Goal: Task Accomplishment & Management: Use online tool/utility

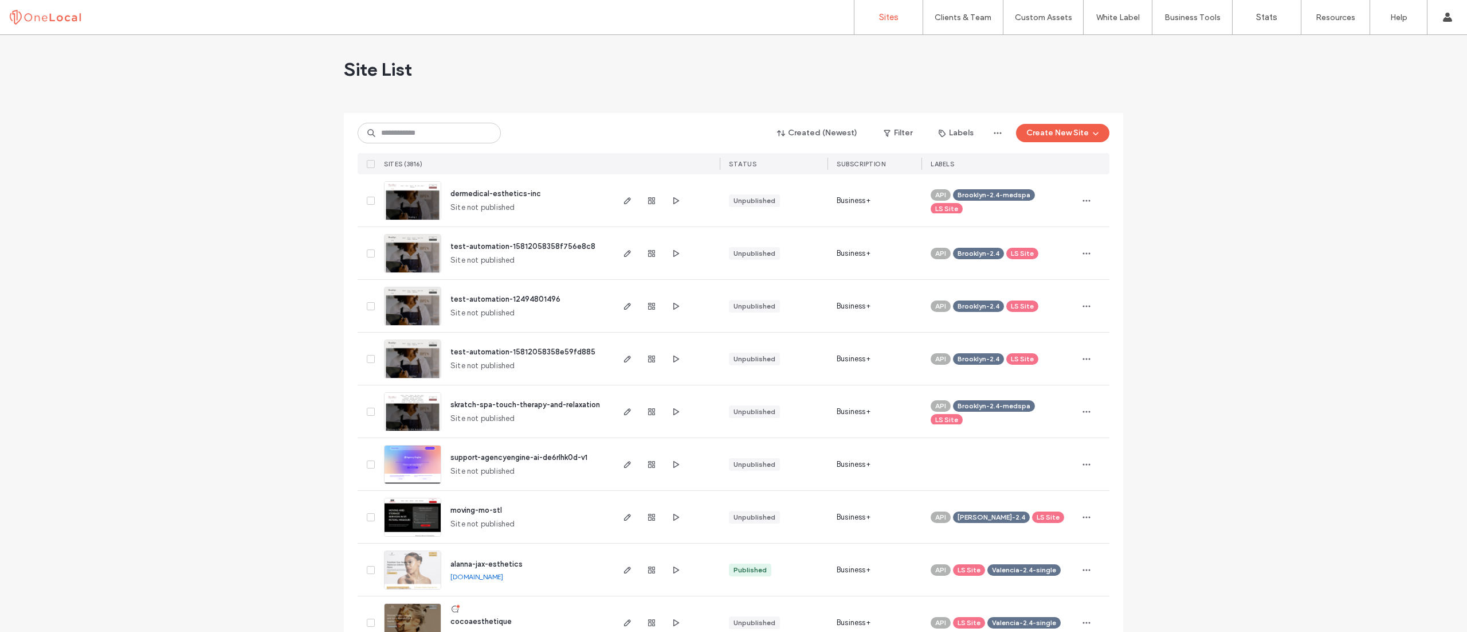
click at [389, 139] on input at bounding box center [429, 133] width 143 height 21
type input "****"
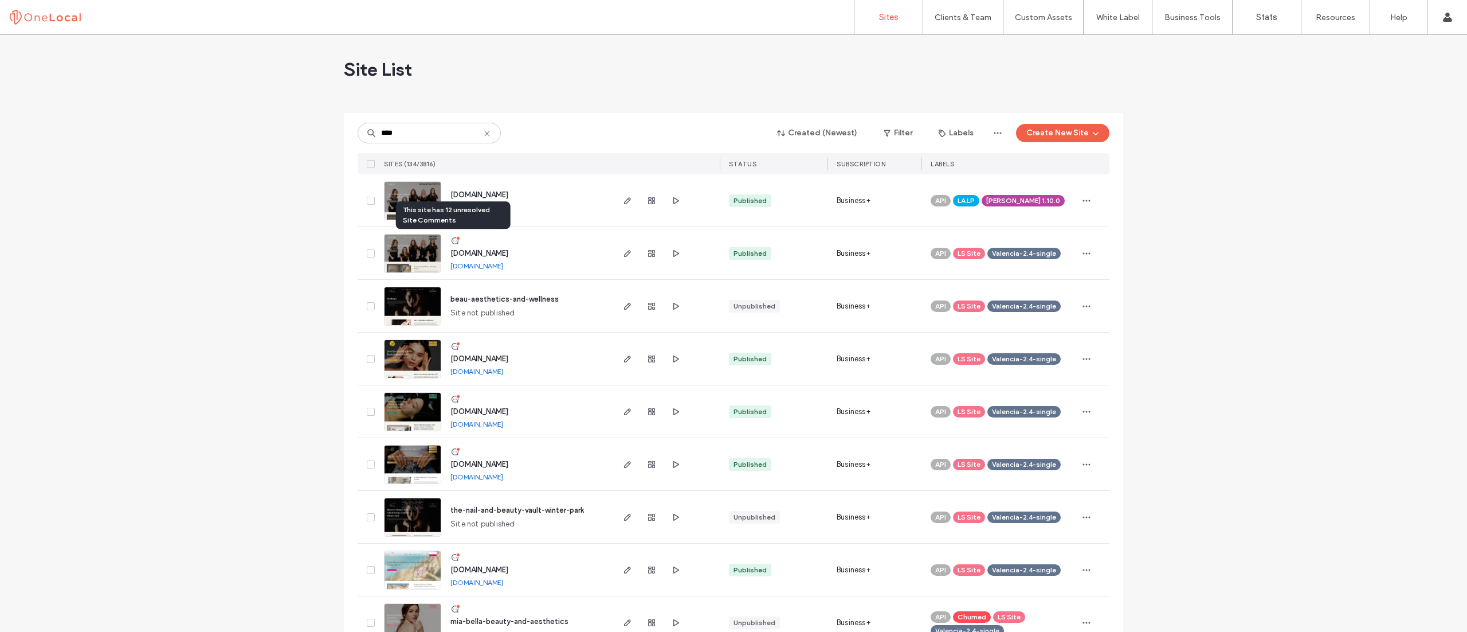
click at [455, 242] on icon at bounding box center [454, 240] width 9 height 9
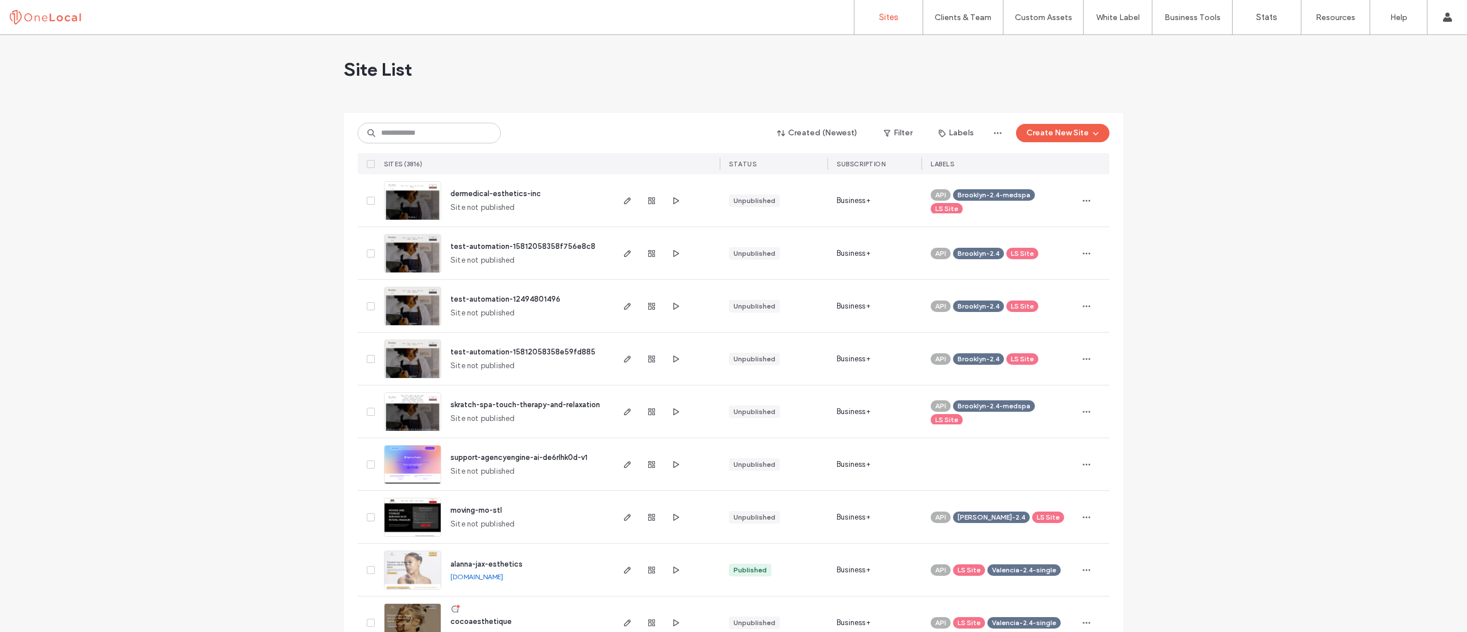
click at [413, 126] on div "Created (Newest) Filter Labels Create New Site SITES (3816) STATUS SUBSCRIPTION…" at bounding box center [734, 143] width 752 height 61
click at [413, 132] on input at bounding box center [429, 133] width 143 height 21
drag, startPoint x: 411, startPoint y: 132, endPoint x: 440, endPoint y: 136, distance: 29.5
click at [410, 133] on input at bounding box center [429, 133] width 143 height 21
click at [456, 137] on input at bounding box center [429, 133] width 143 height 21
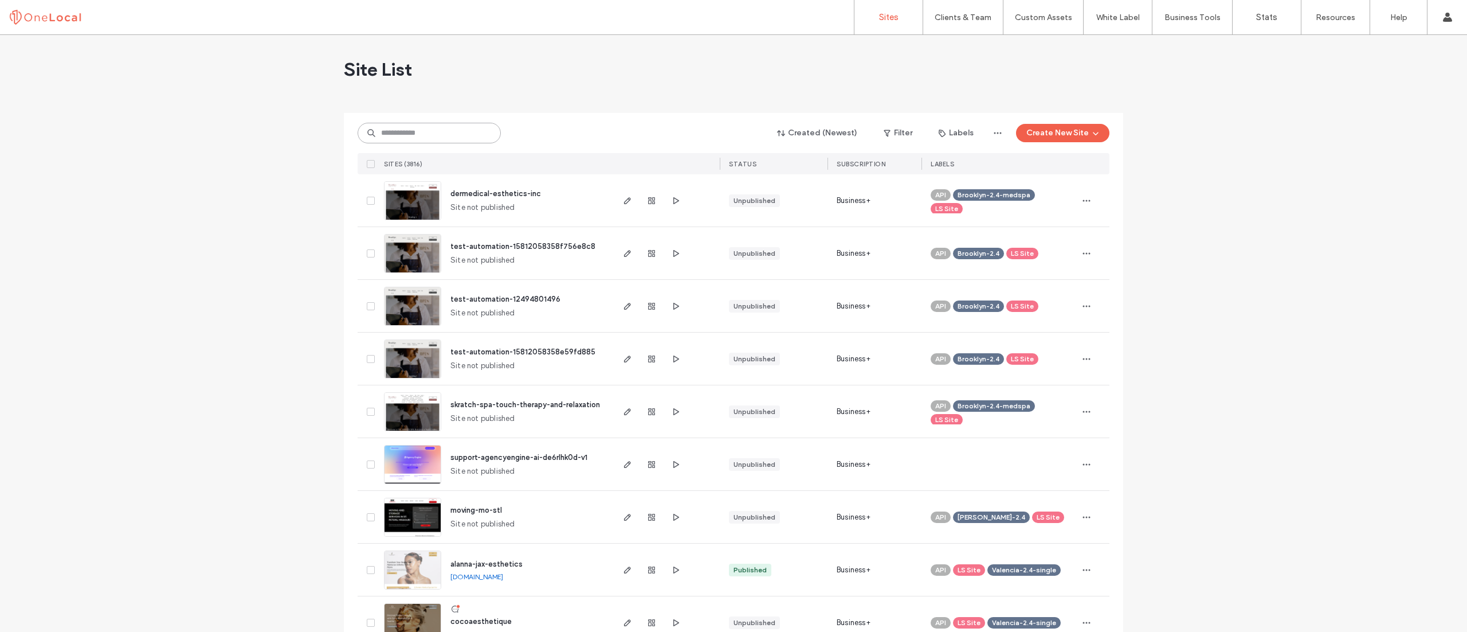
click at [426, 133] on input at bounding box center [429, 133] width 143 height 21
click at [422, 132] on input at bounding box center [429, 133] width 143 height 21
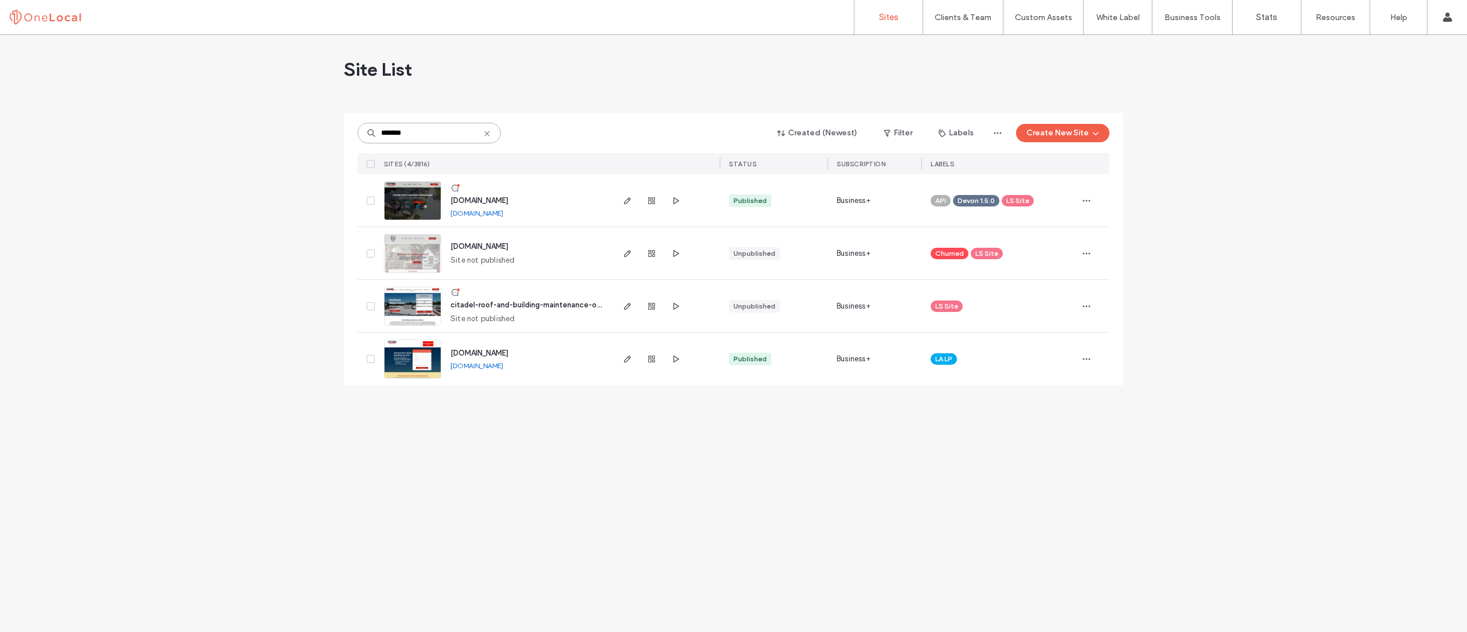
type input "*******"
click at [455, 188] on icon at bounding box center [454, 187] width 9 height 9
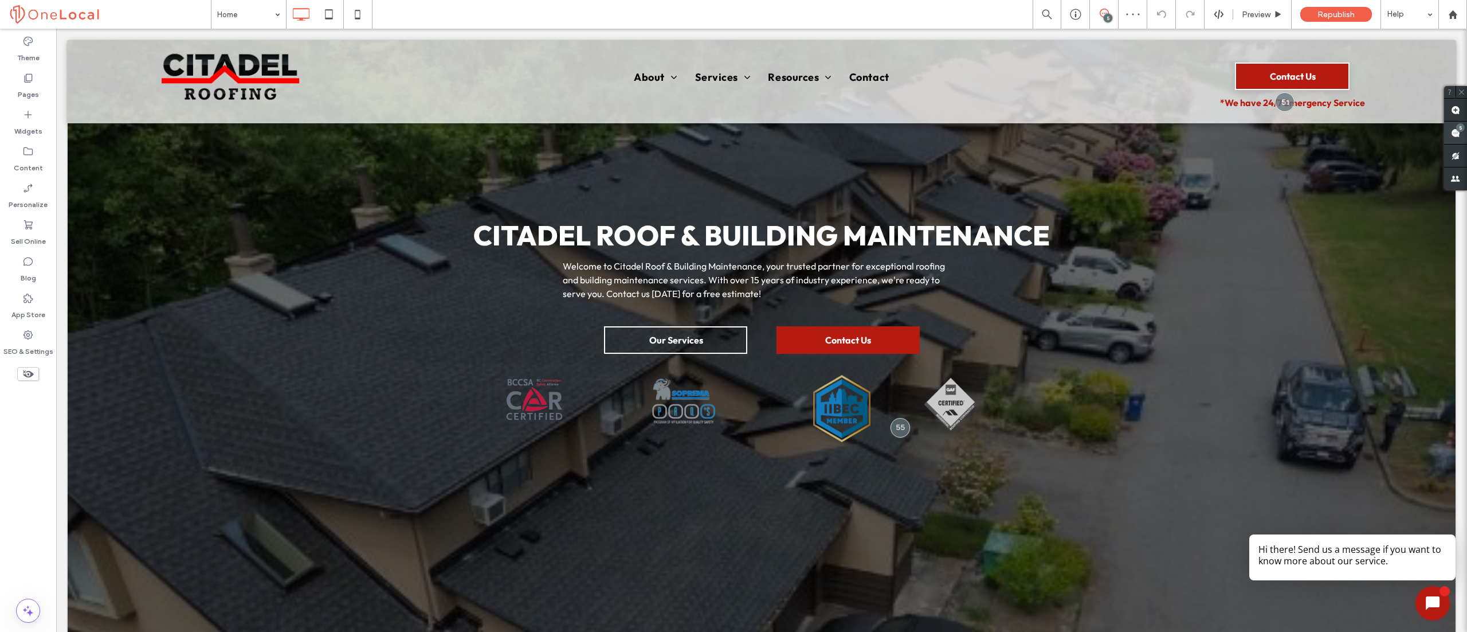
click at [1458, 135] on span at bounding box center [1455, 132] width 23 height 22
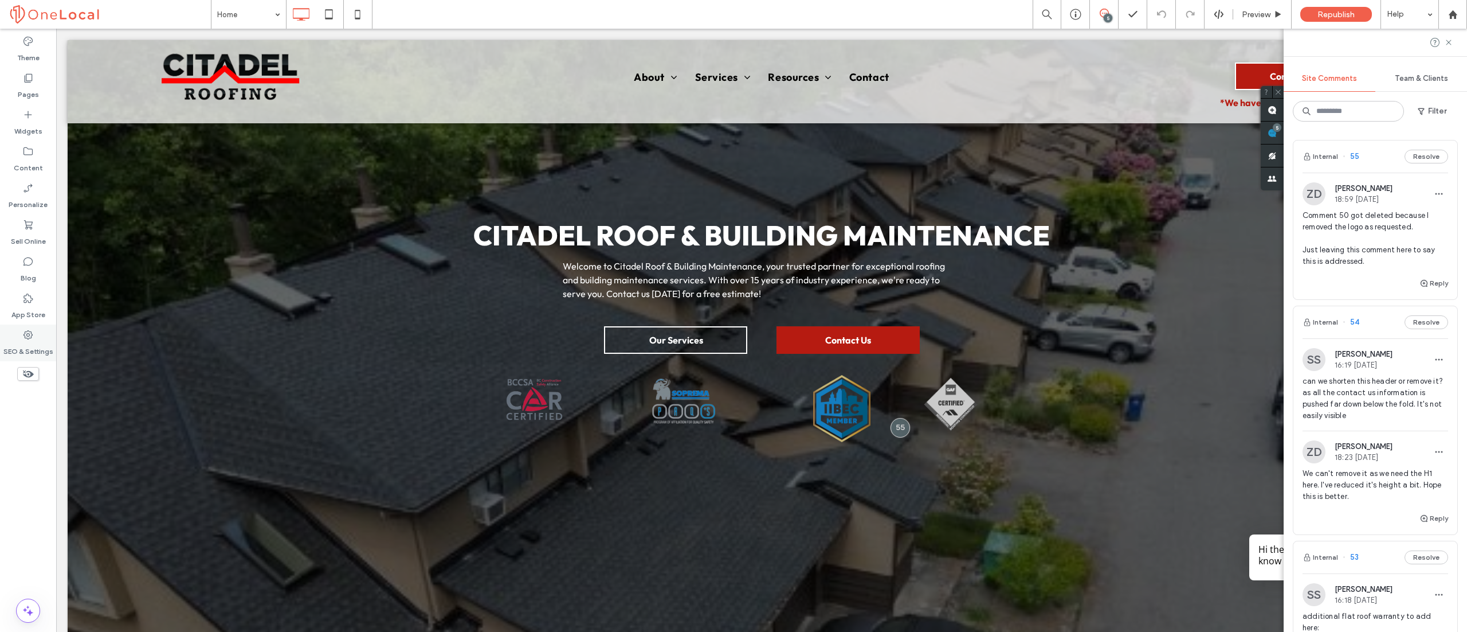
click at [25, 328] on div "SEO & Settings" at bounding box center [28, 342] width 56 height 37
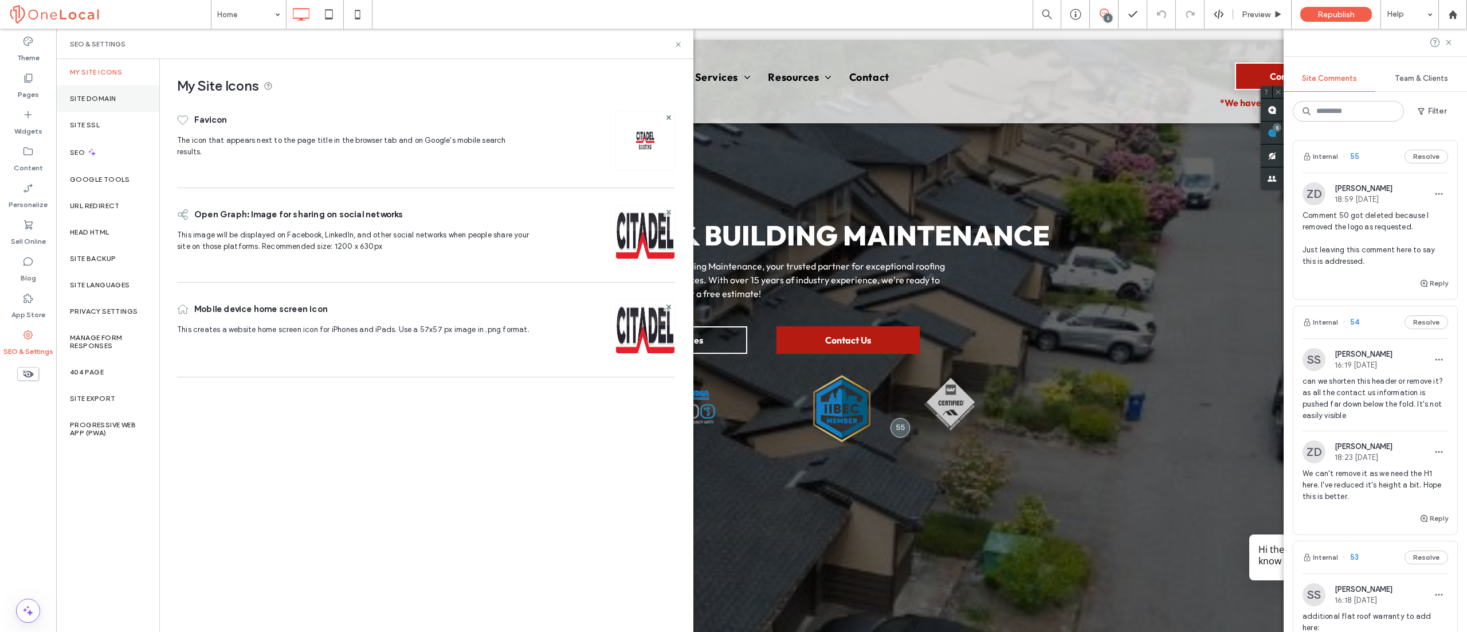
click at [100, 96] on label "Site Domain" at bounding box center [93, 99] width 46 height 8
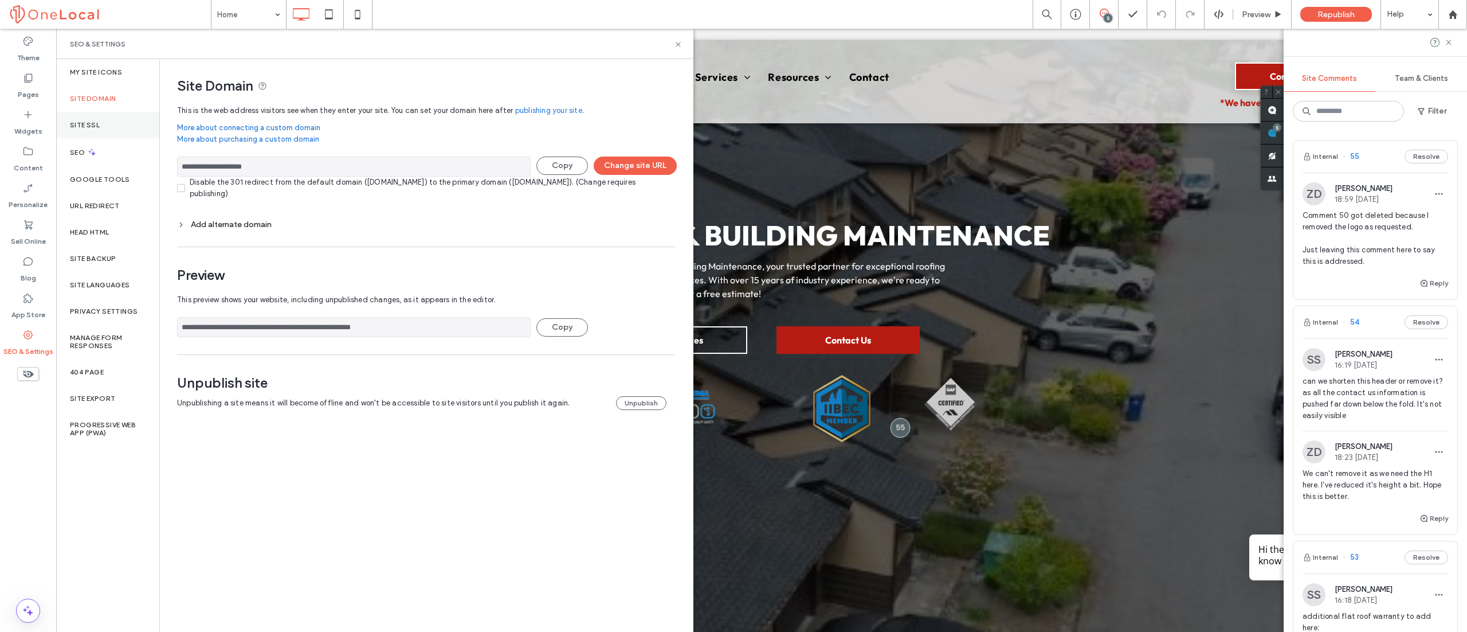
click at [103, 123] on div "Site SSL" at bounding box center [107, 125] width 103 height 26
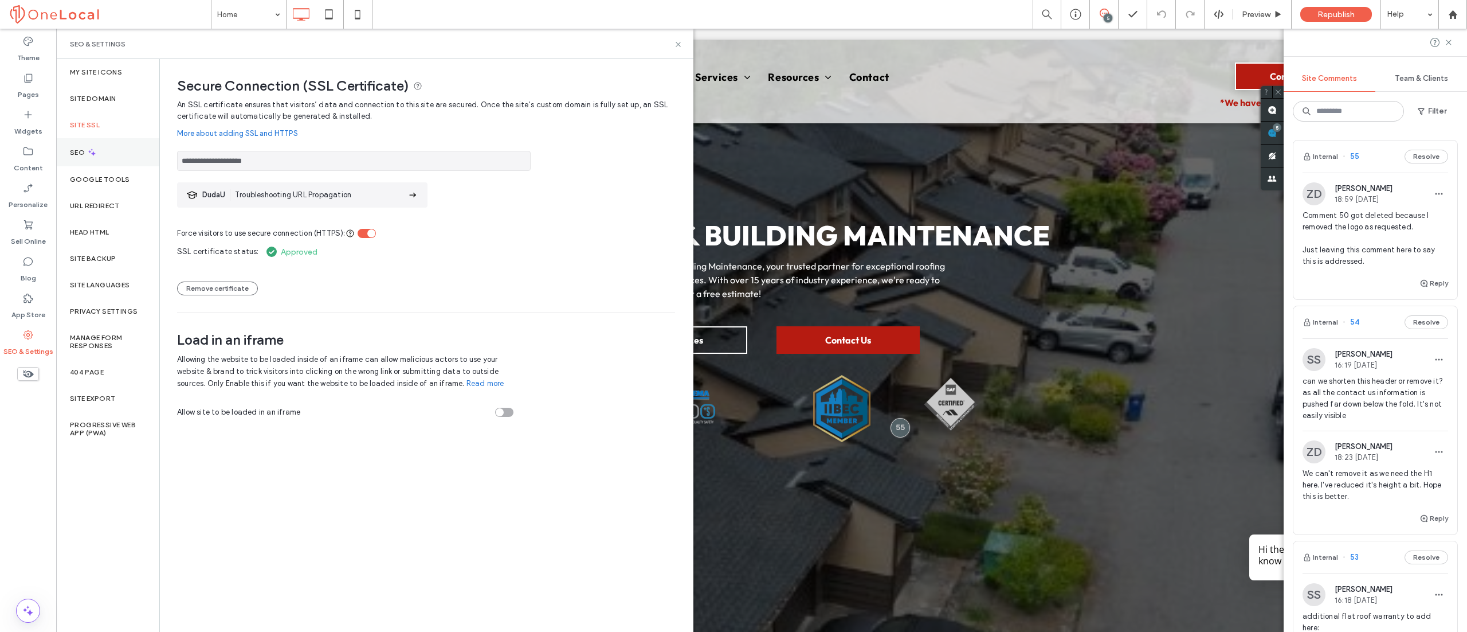
click at [104, 160] on div "SEO" at bounding box center [107, 152] width 103 height 28
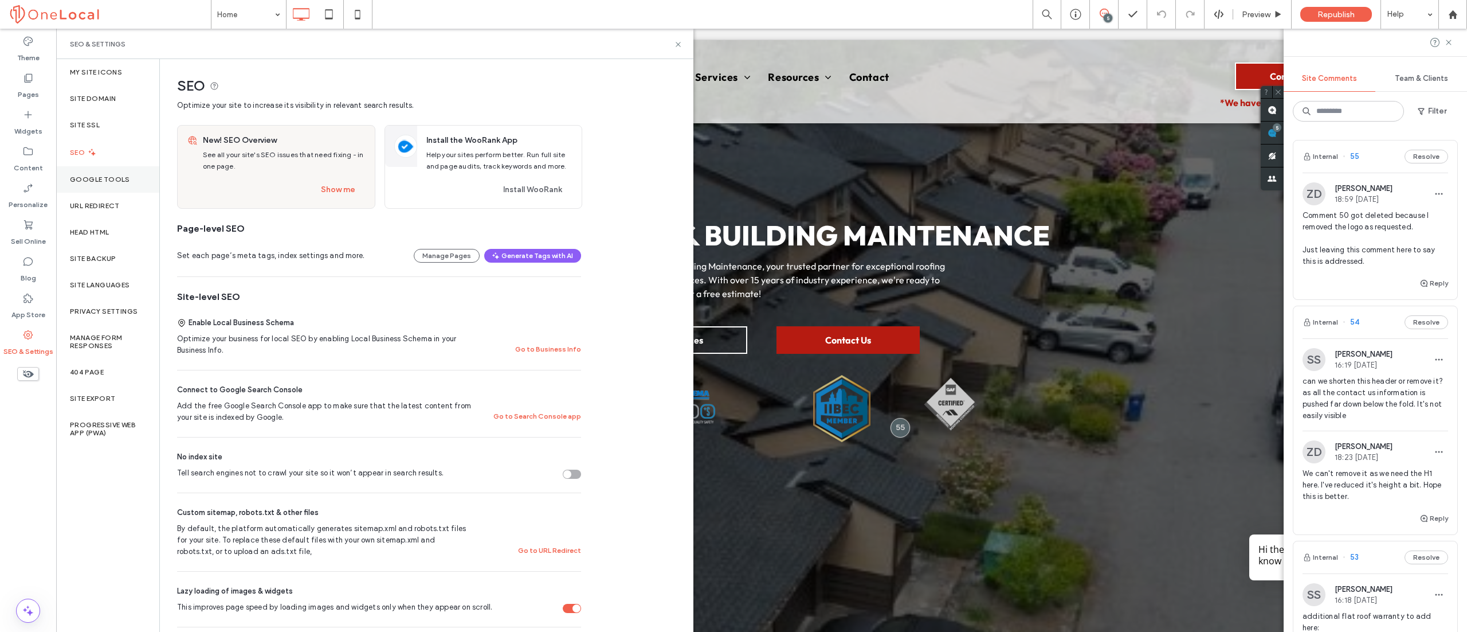
click at [106, 178] on label "Google Tools" at bounding box center [100, 179] width 60 height 8
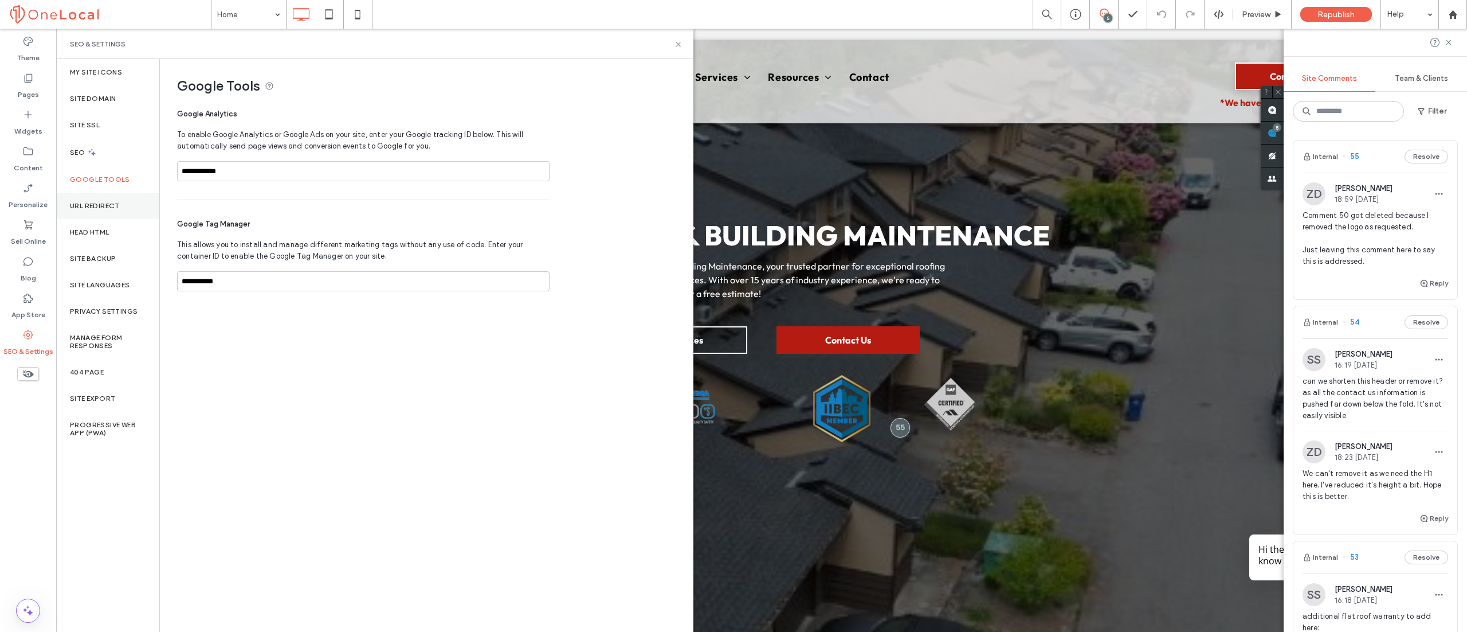
click at [113, 203] on label "URL Redirect" at bounding box center [95, 206] width 50 height 8
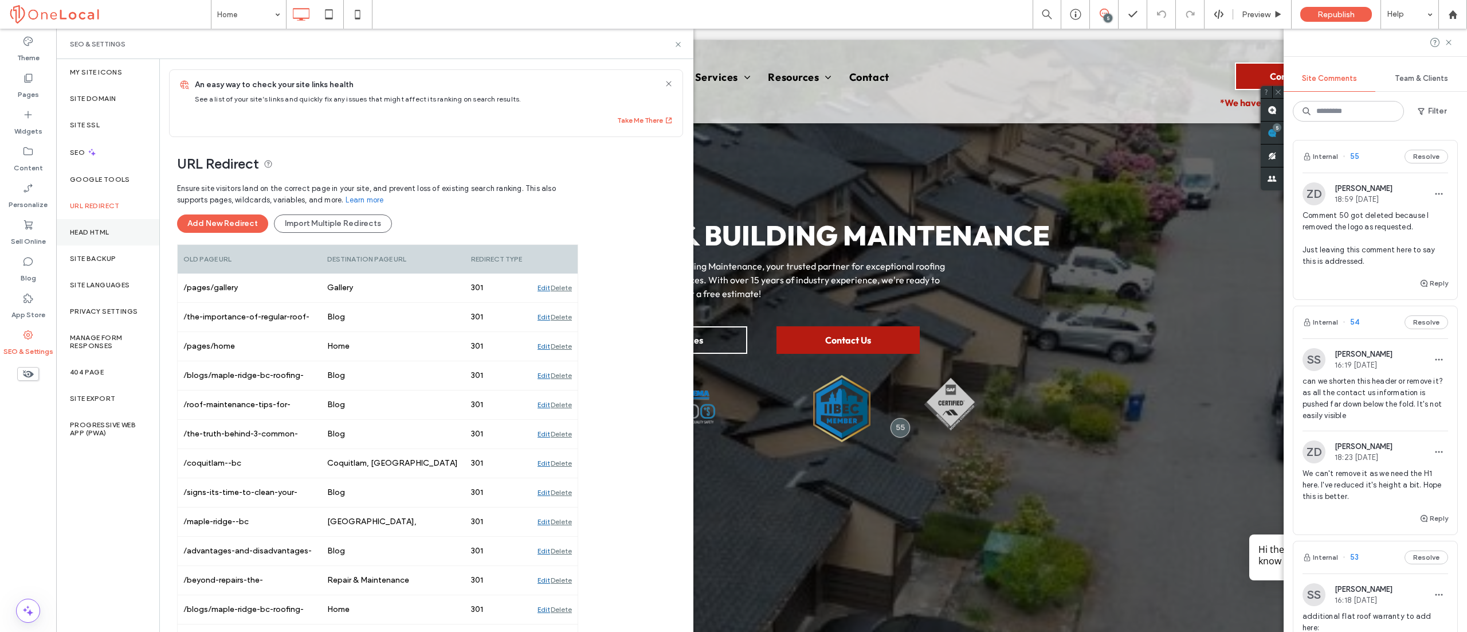
click at [109, 230] on label "Head HTML" at bounding box center [90, 232] width 40 height 8
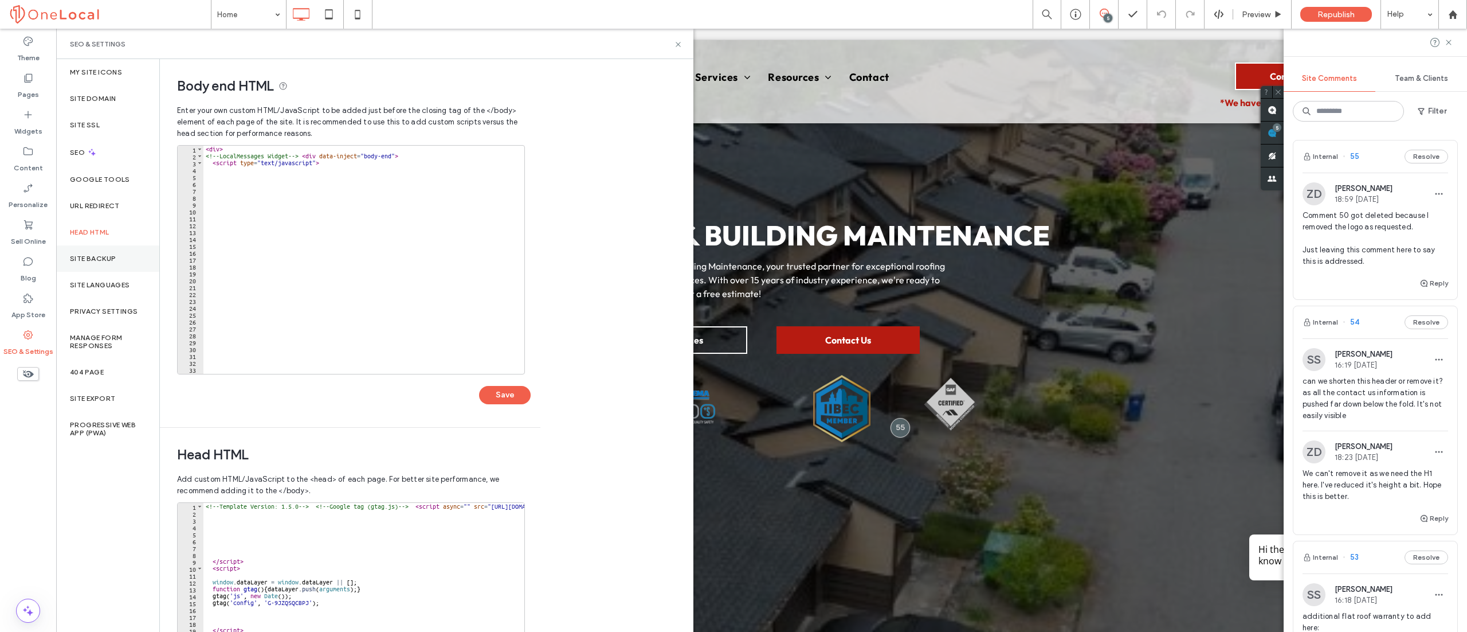
click at [113, 256] on label "Site Backup" at bounding box center [93, 258] width 46 height 8
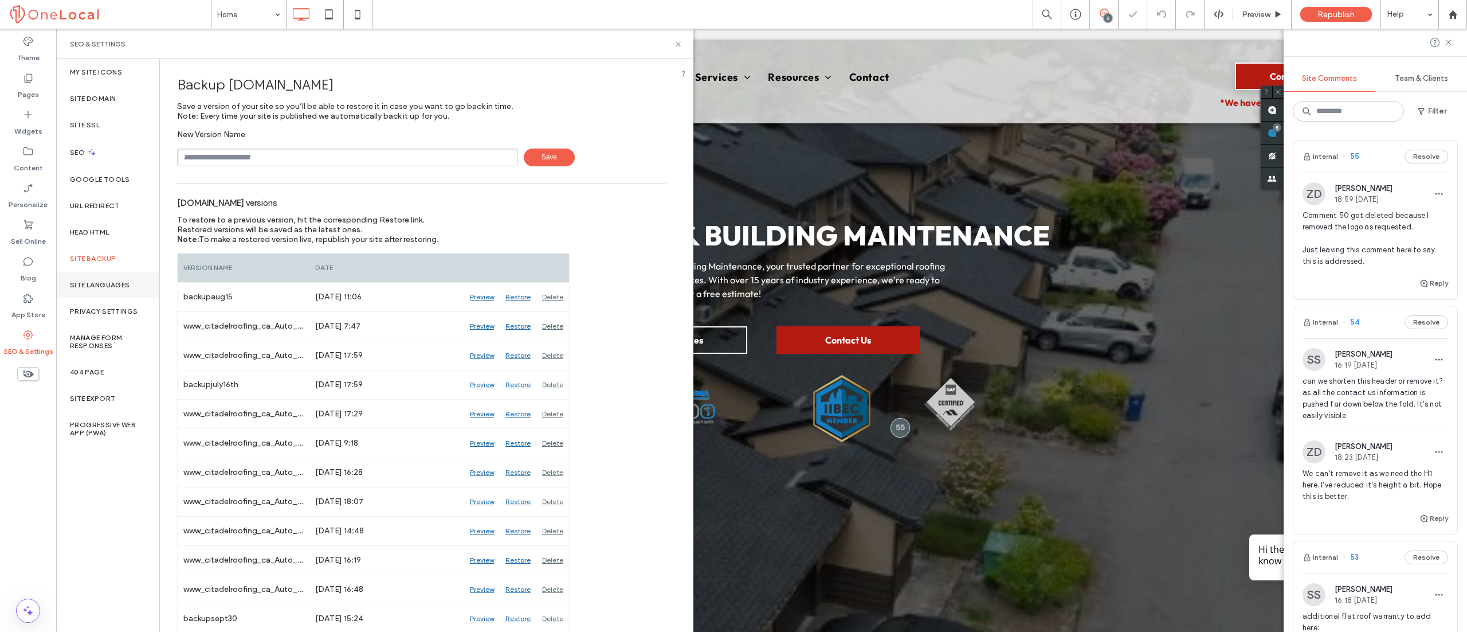
click at [113, 279] on div "Site Languages" at bounding box center [107, 285] width 103 height 26
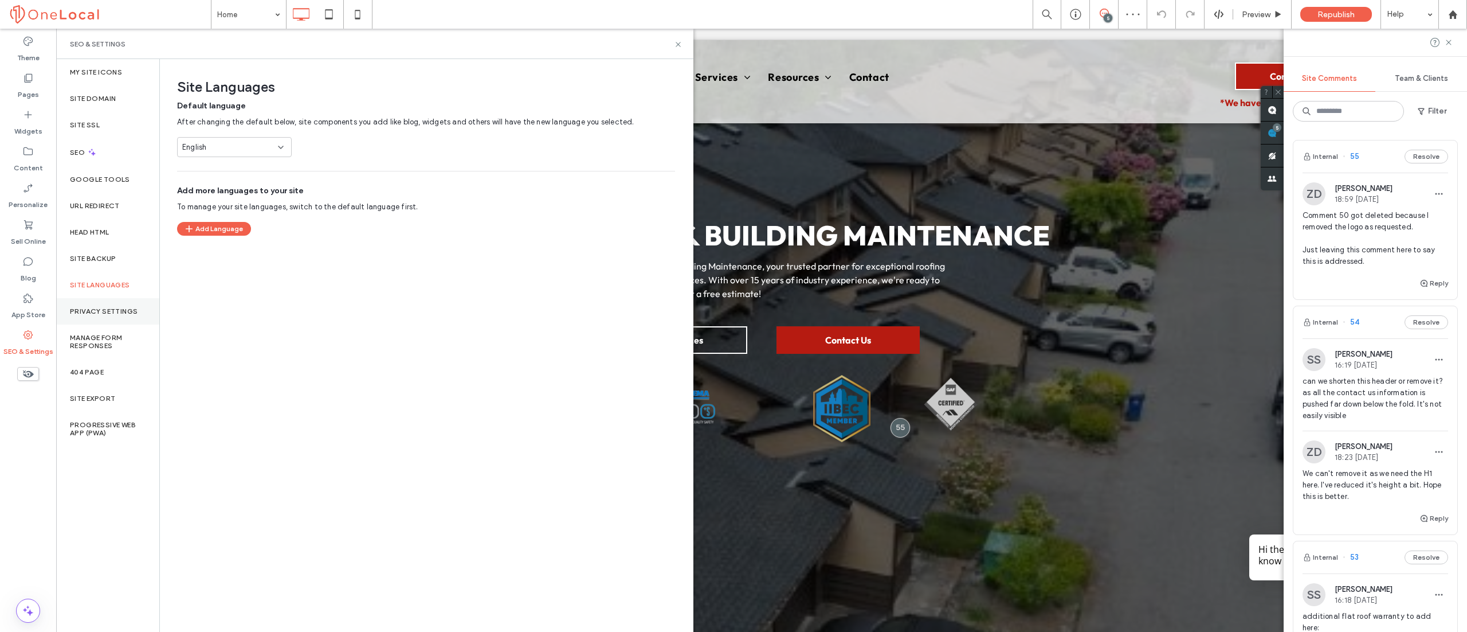
click at [111, 311] on label "Privacy Settings" at bounding box center [104, 311] width 68 height 8
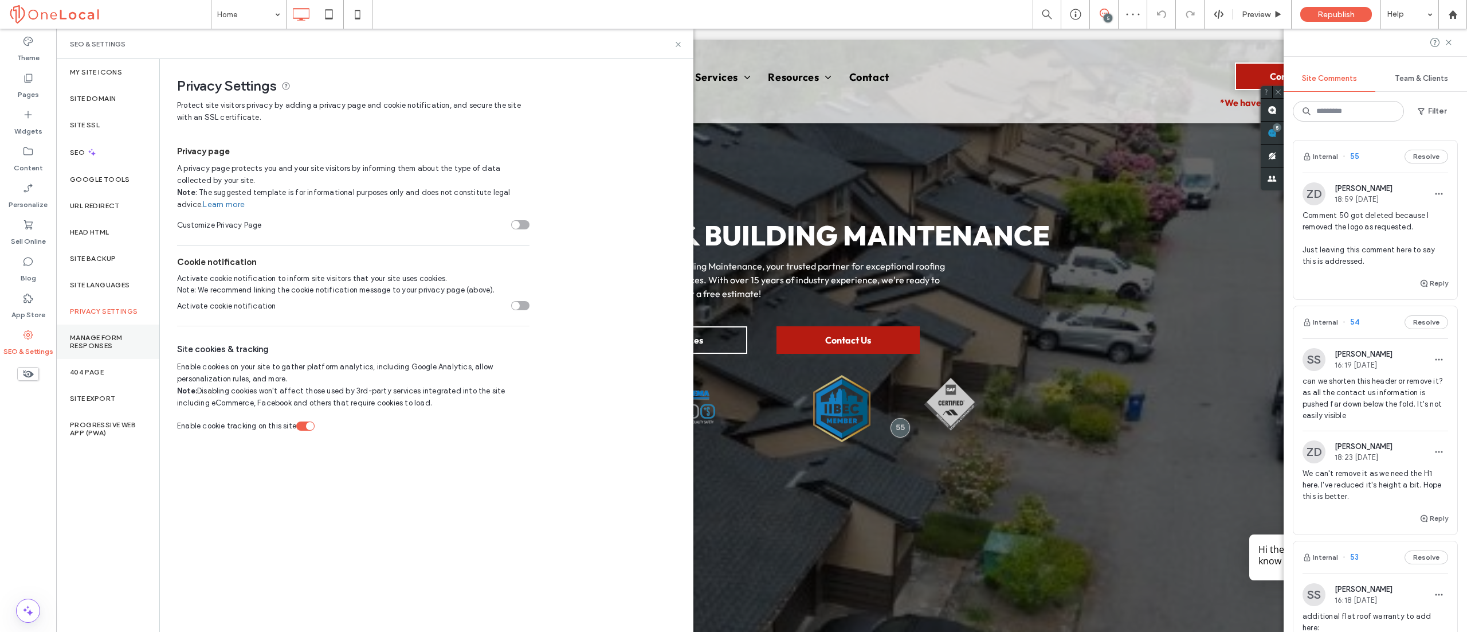
click at [102, 336] on label "Manage Form Responses" at bounding box center [108, 342] width 76 height 16
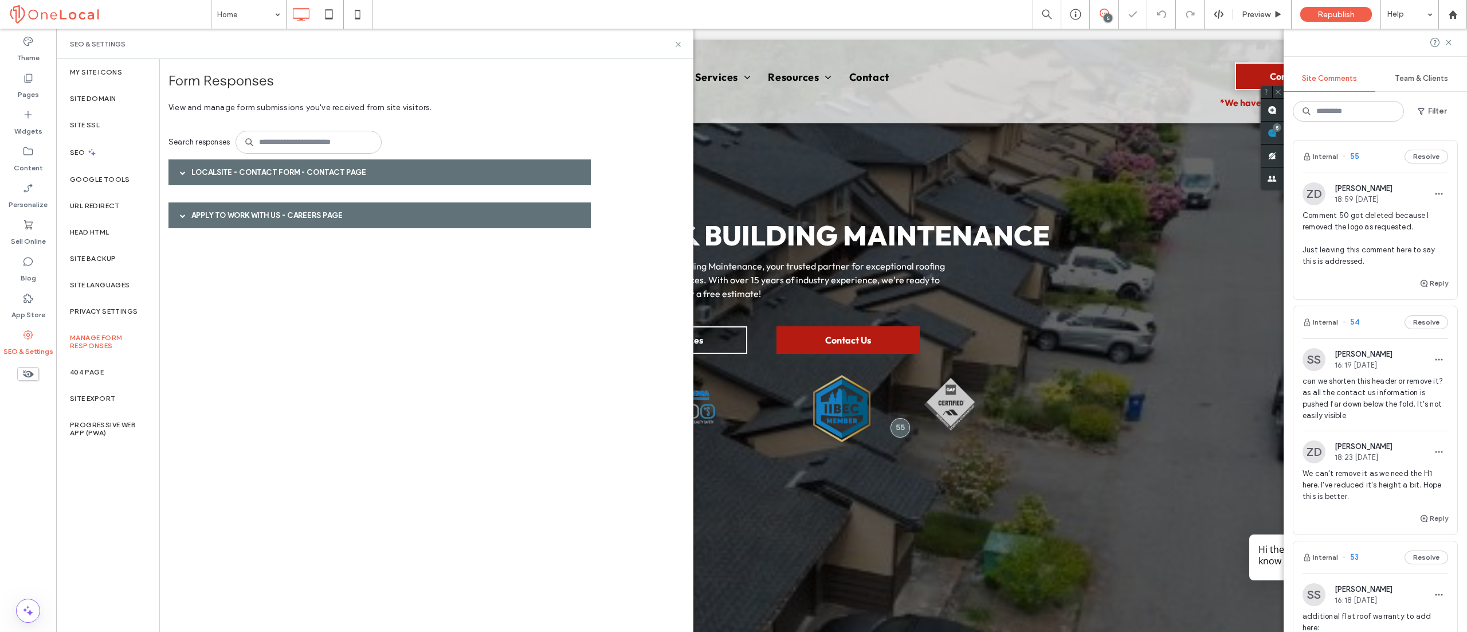
click at [180, 175] on span at bounding box center [183, 173] width 6 height 6
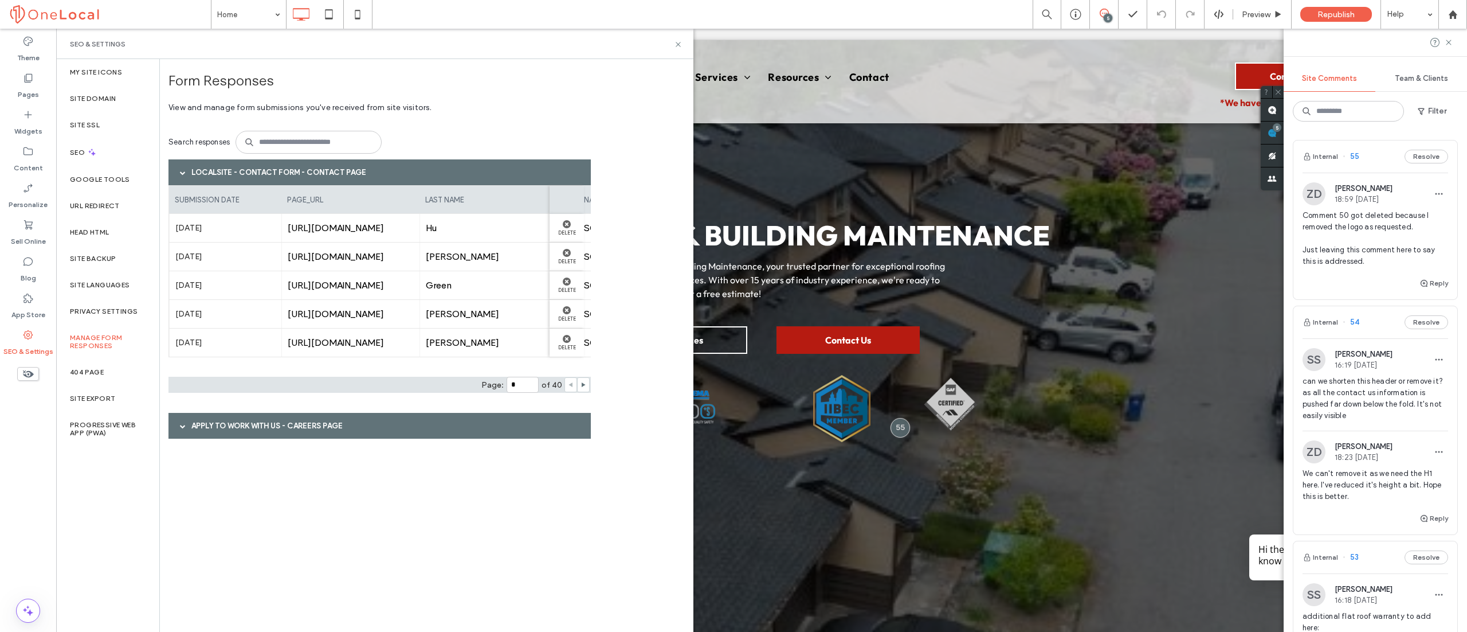
click at [178, 423] on div at bounding box center [182, 425] width 17 height 20
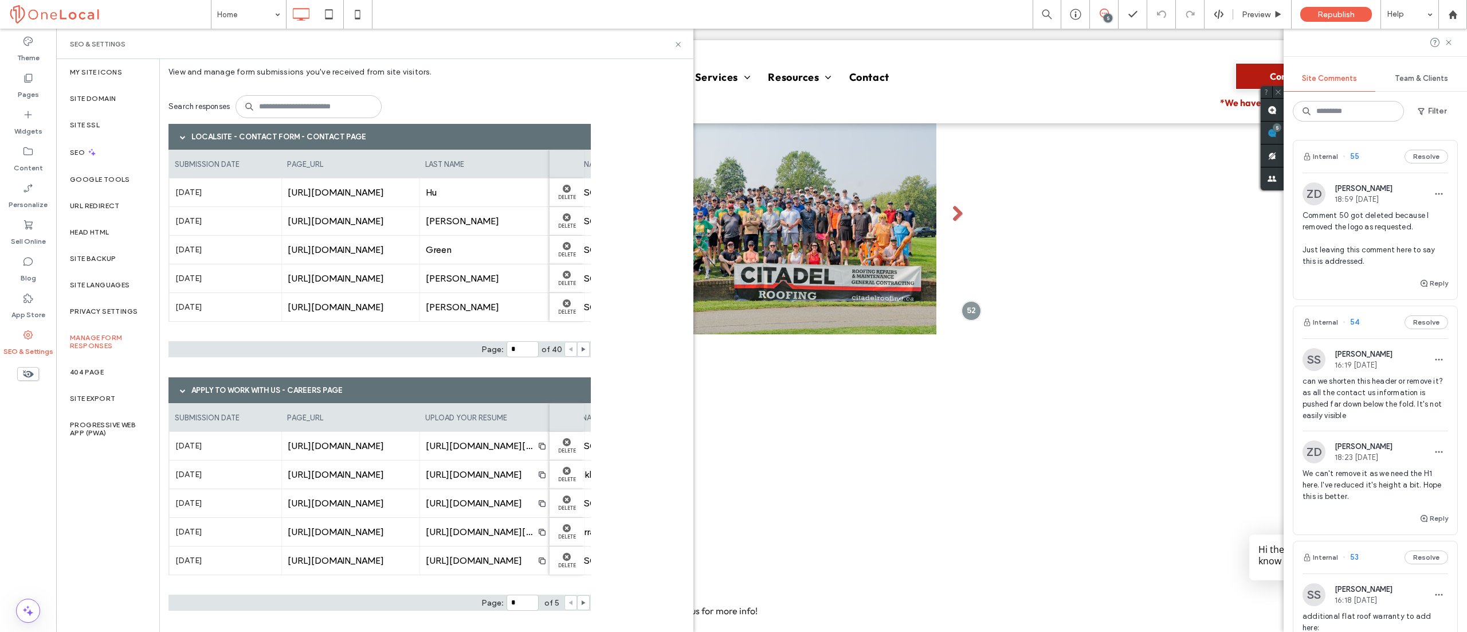
scroll to position [688, 0]
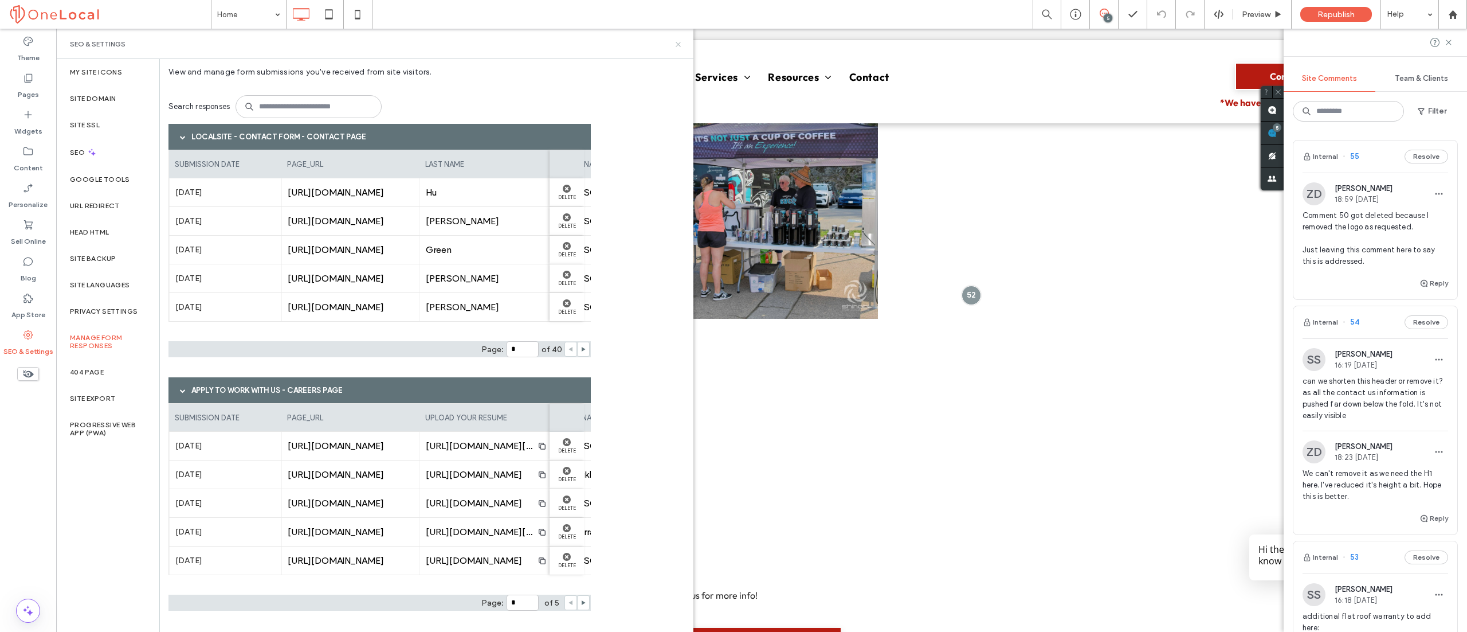
click at [675, 44] on icon at bounding box center [678, 44] width 9 height 9
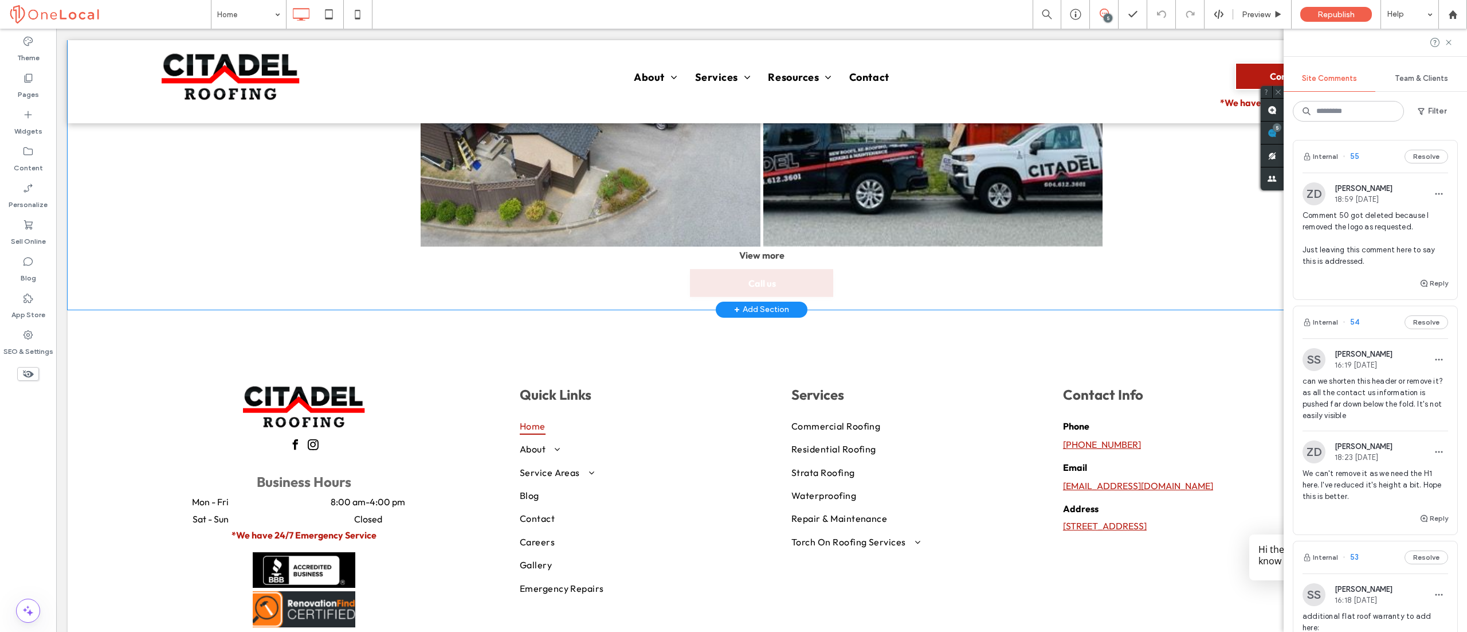
scroll to position [5119, 0]
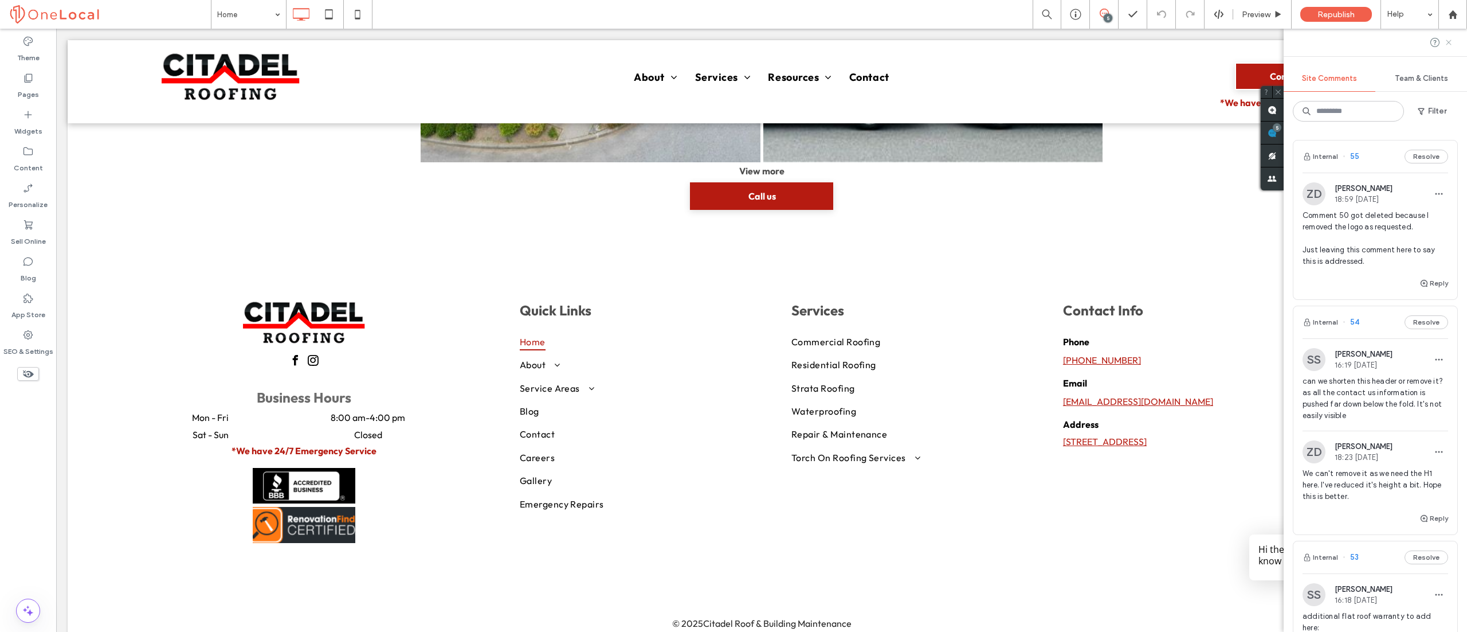
click at [1451, 39] on icon at bounding box center [1448, 42] width 9 height 9
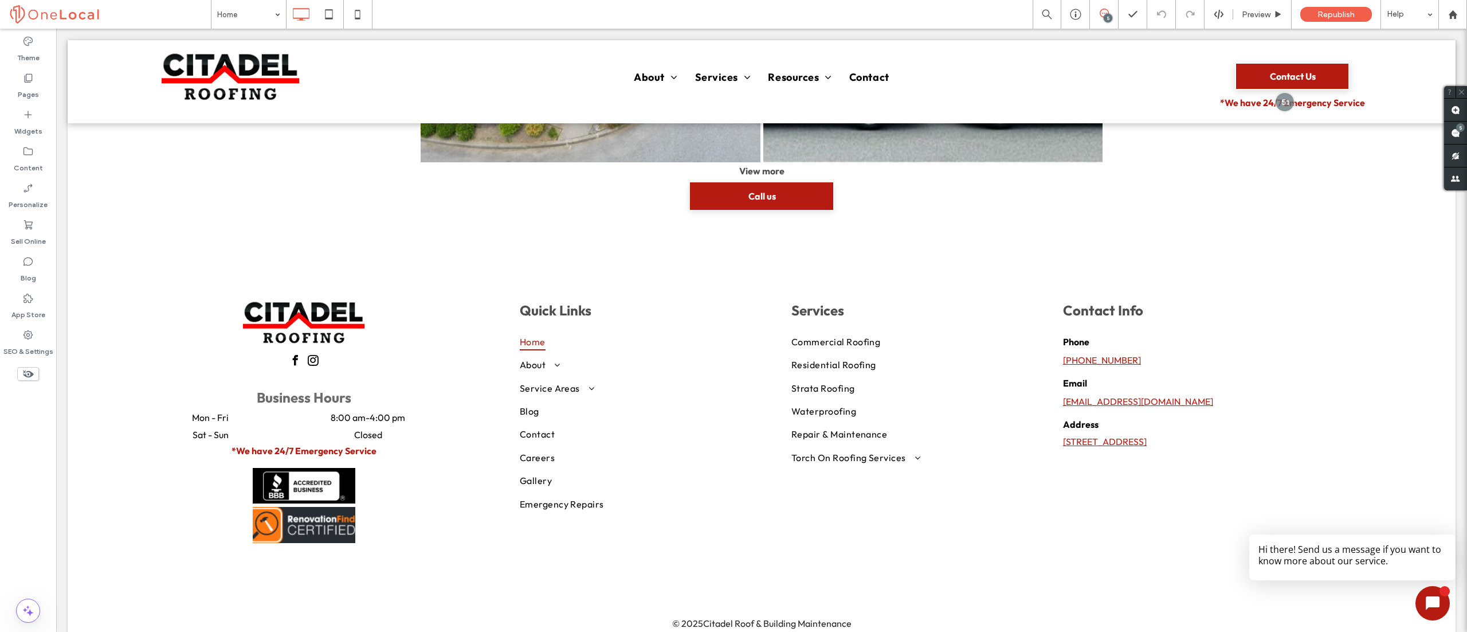
click at [1432, 602] on icon at bounding box center [1433, 603] width 14 height 14
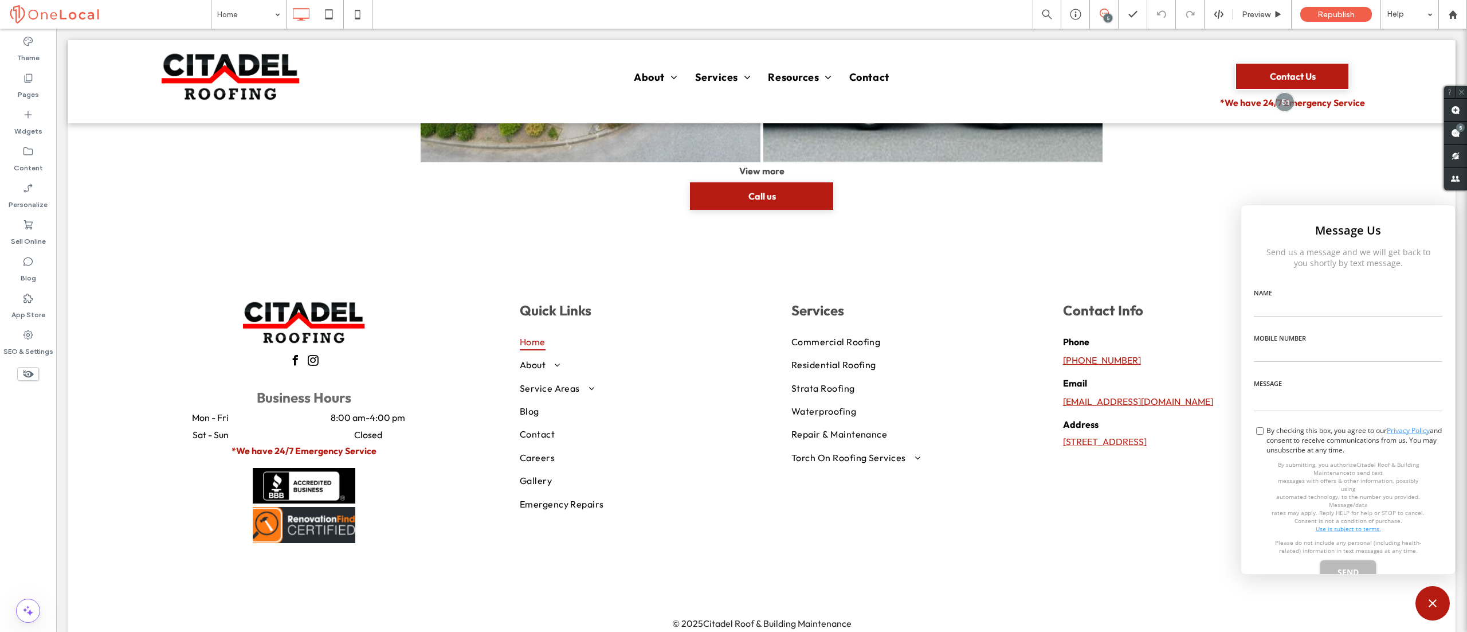
click at [1423, 591] on div at bounding box center [1432, 603] width 34 height 34
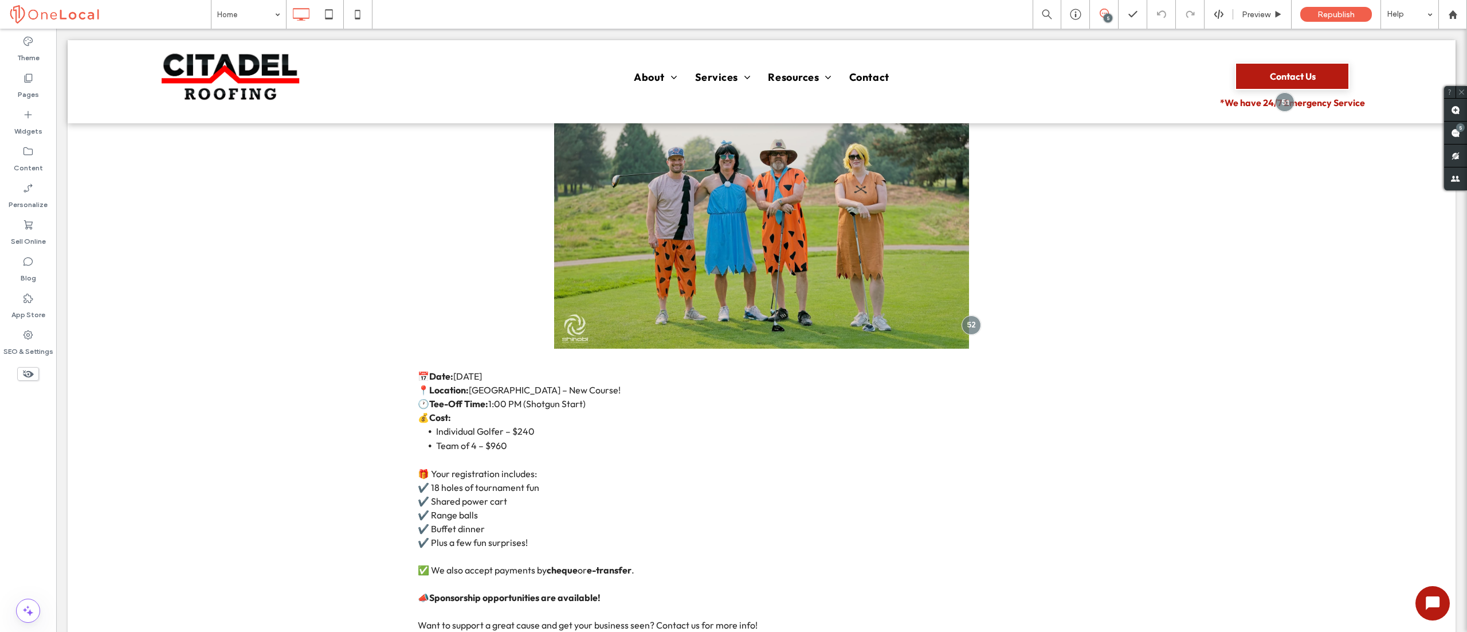
scroll to position [420, 0]
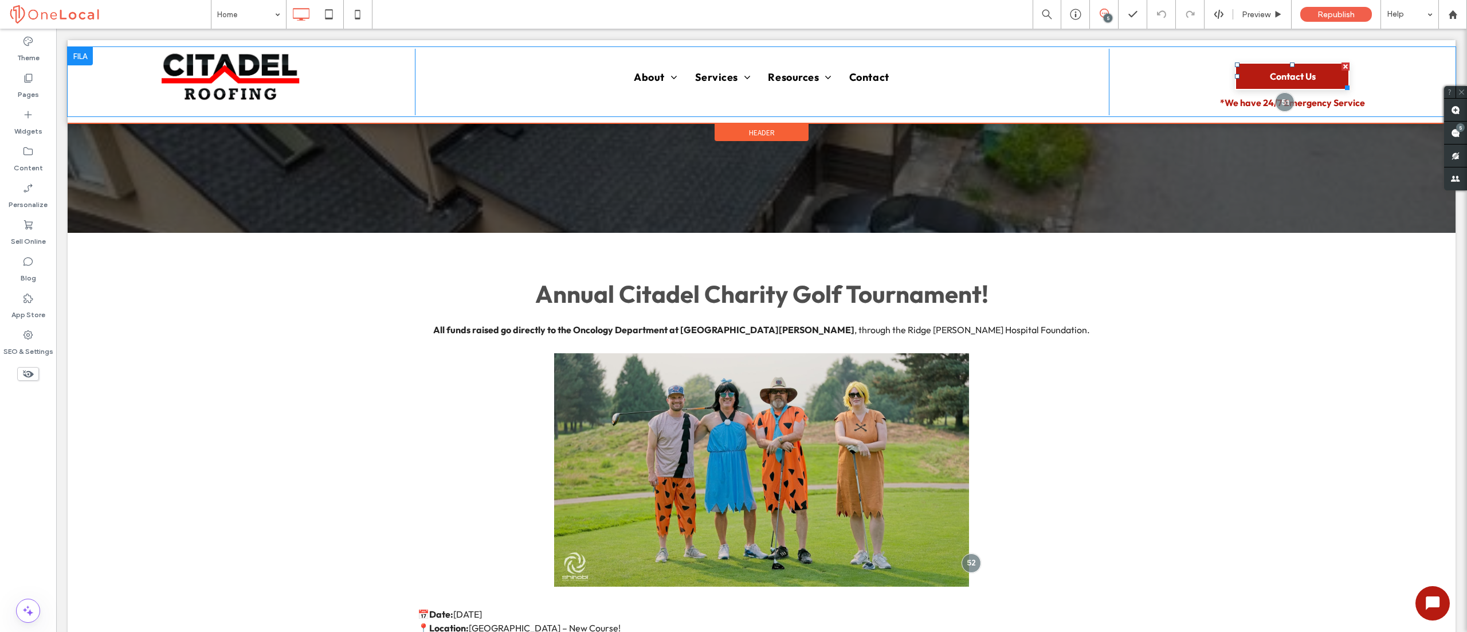
drag, startPoint x: 1263, startPoint y: 71, endPoint x: 1216, endPoint y: 75, distance: 47.2
click at [1235, 62] on span at bounding box center [1235, 62] width 0 height 0
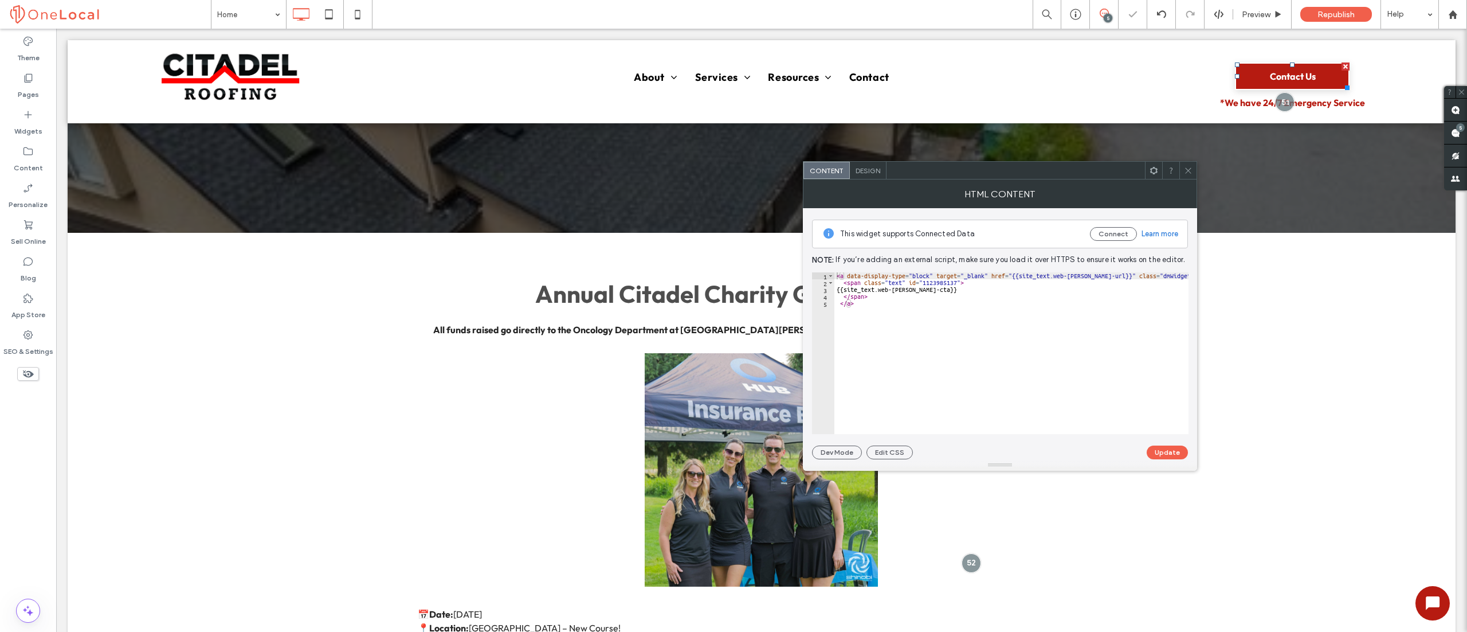
click at [865, 172] on span "Design" at bounding box center [868, 170] width 25 height 9
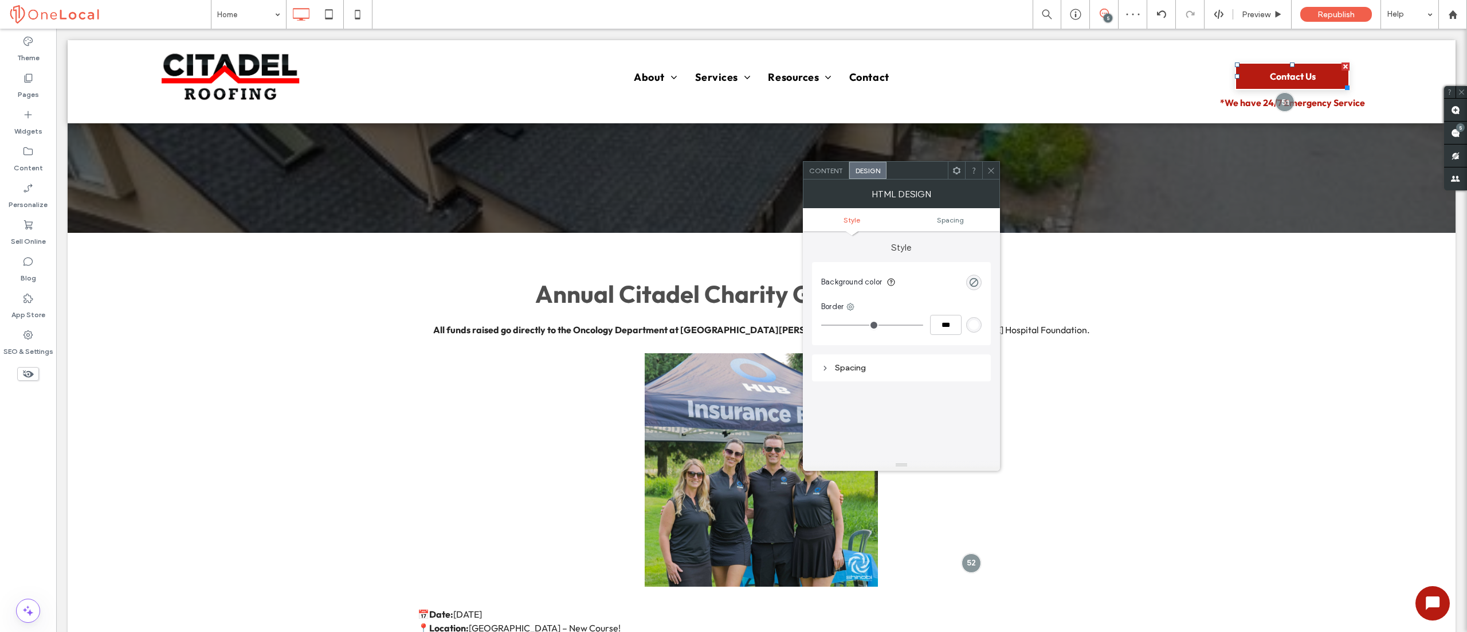
click at [822, 167] on span "Content" at bounding box center [826, 170] width 34 height 9
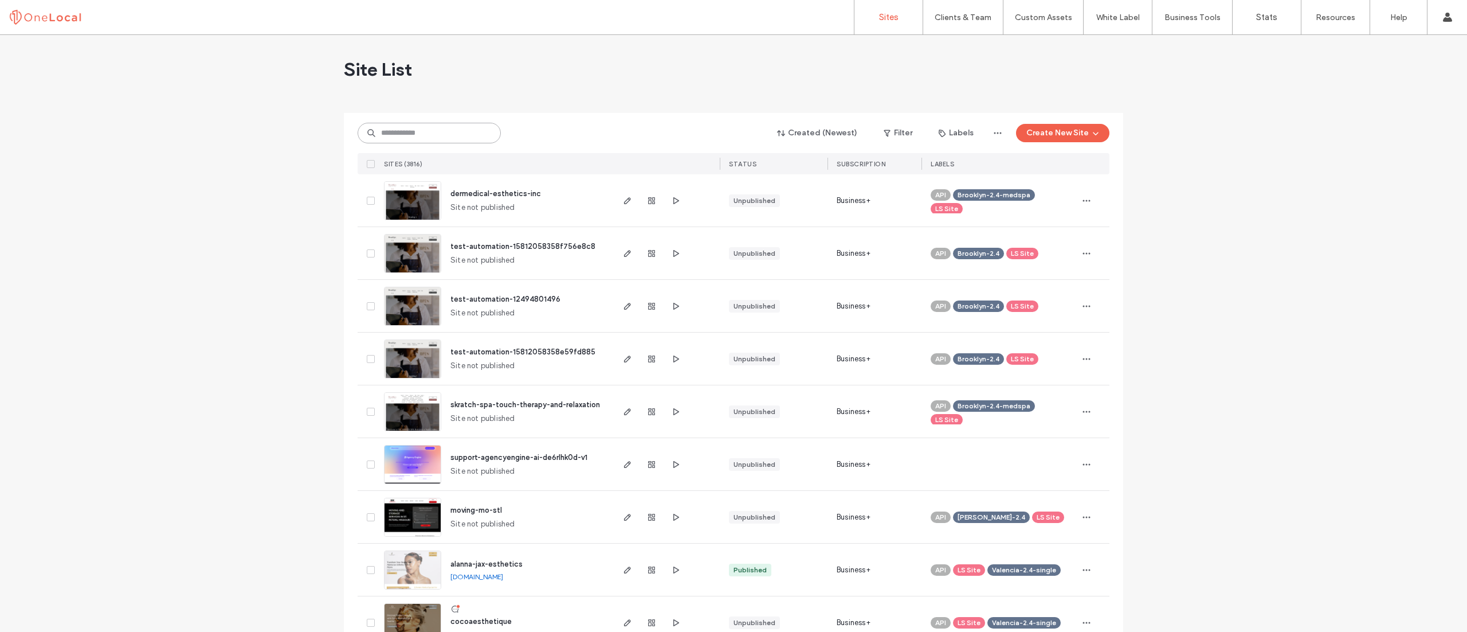
click at [425, 132] on input at bounding box center [429, 133] width 143 height 21
type input "******"
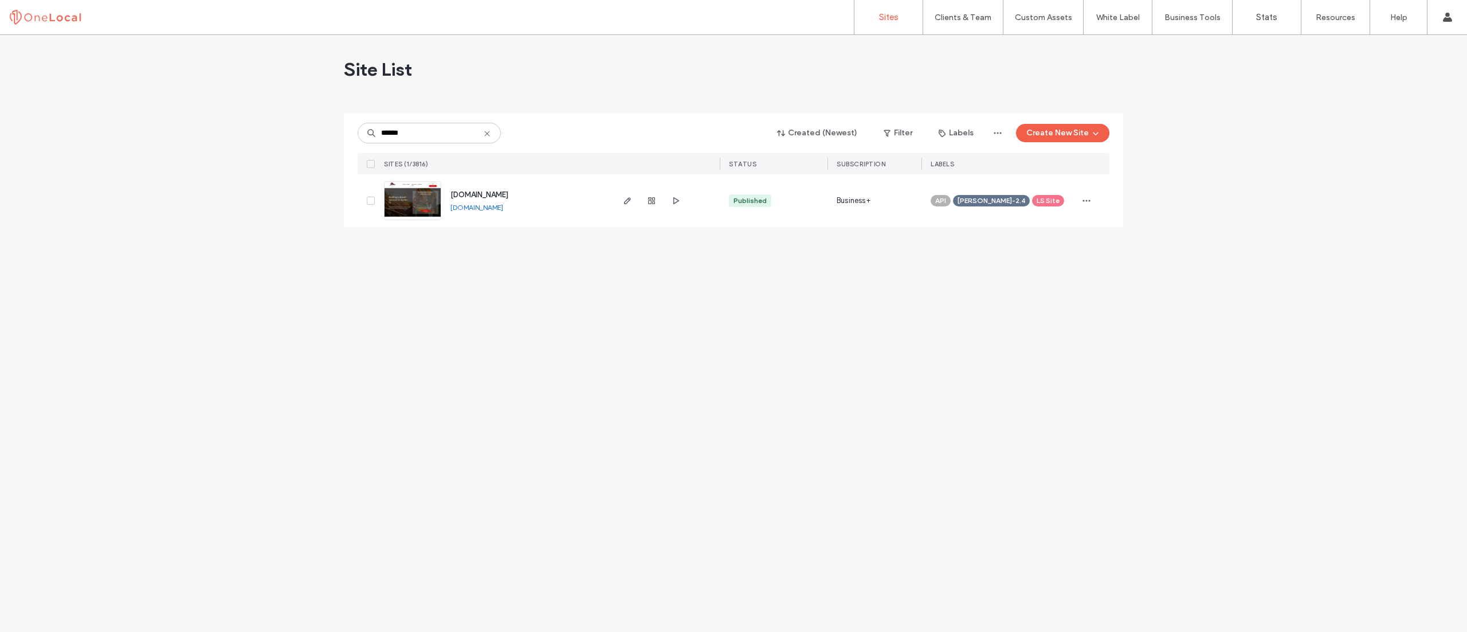
click at [475, 190] on span "www.perdenroofing.com" at bounding box center [479, 194] width 58 height 9
click at [473, 191] on span "www.perdenroofing.com" at bounding box center [479, 194] width 58 height 9
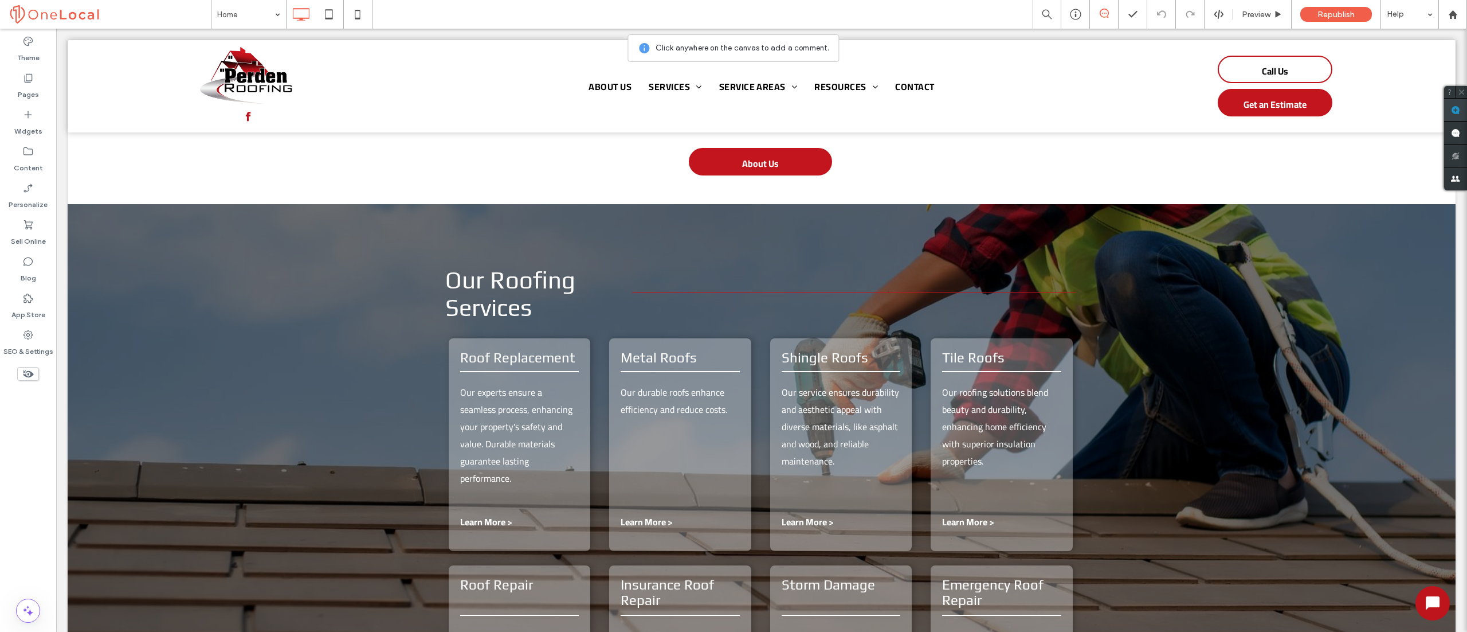
click at [1453, 109] on use at bounding box center [1455, 109] width 9 height 9
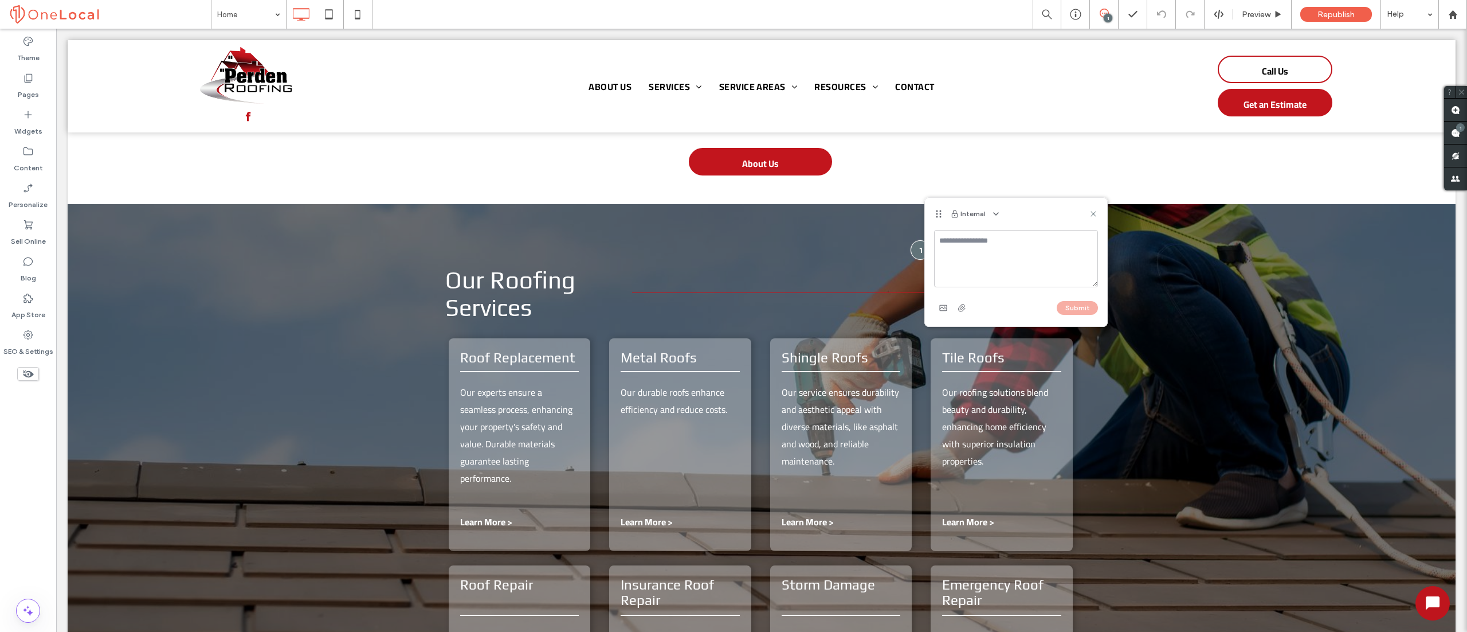
click at [986, 250] on textarea at bounding box center [1016, 258] width 164 height 57
type textarea "**********"
click at [940, 304] on icon "button" at bounding box center [943, 307] width 9 height 9
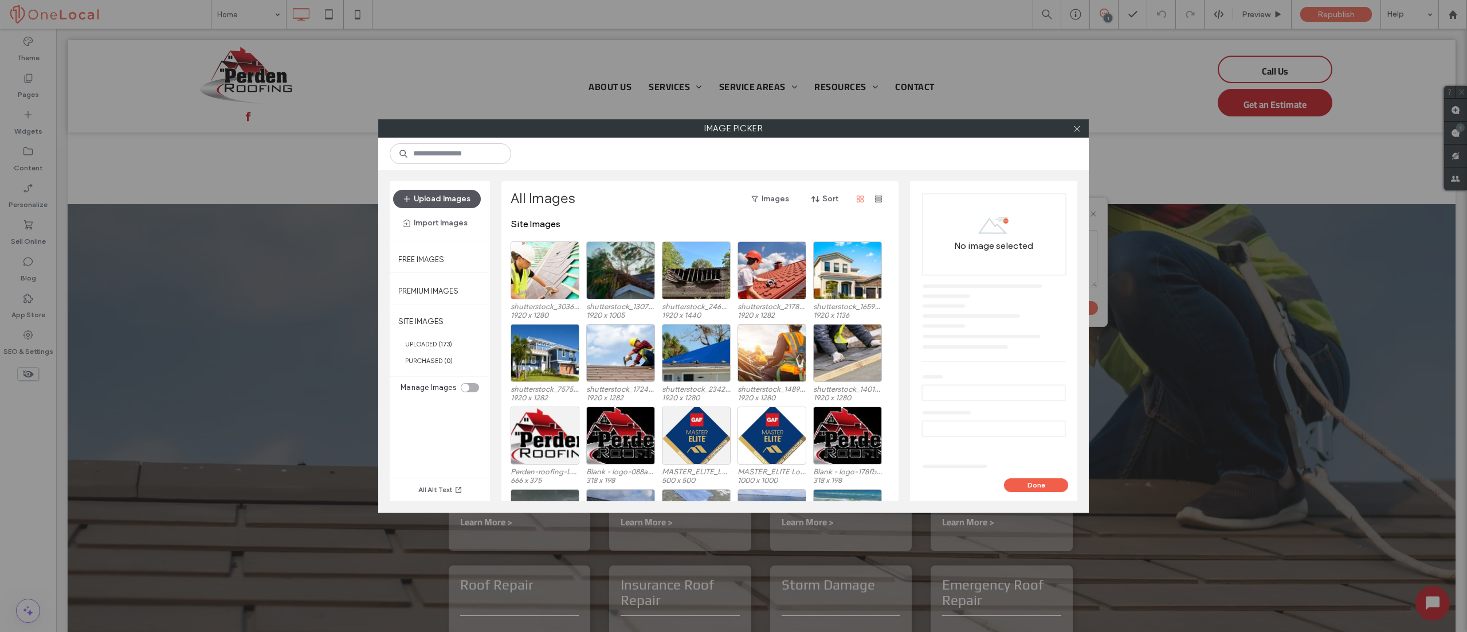
click at [446, 194] on button "Upload Images" at bounding box center [437, 199] width 88 height 18
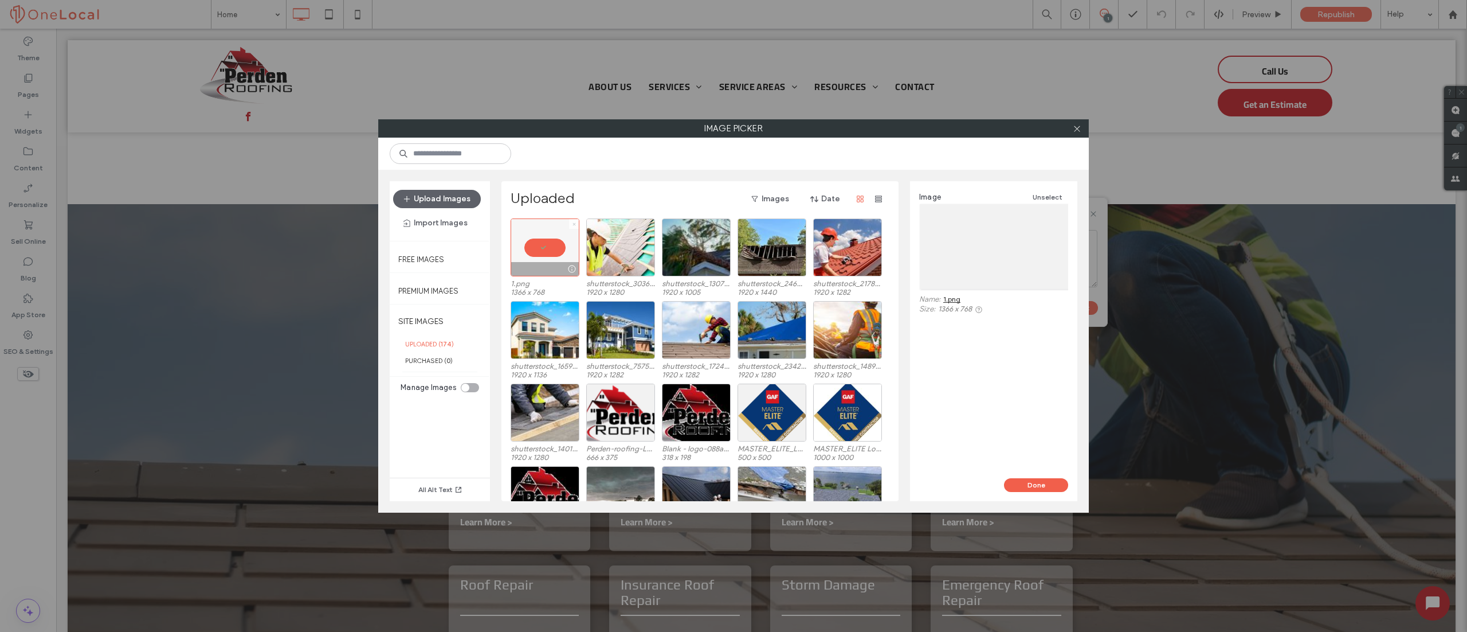
click at [574, 222] on icon at bounding box center [574, 224] width 5 height 5
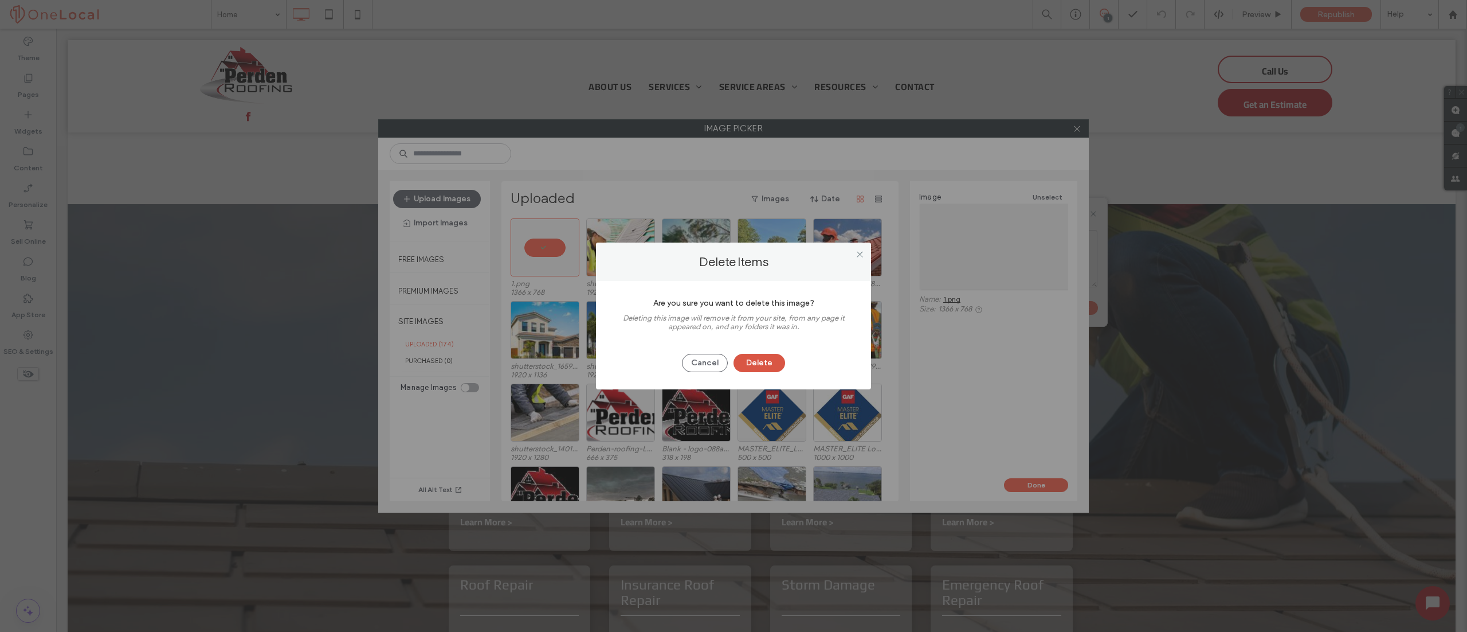
click at [755, 355] on button "Delete" at bounding box center [760, 363] width 52 height 18
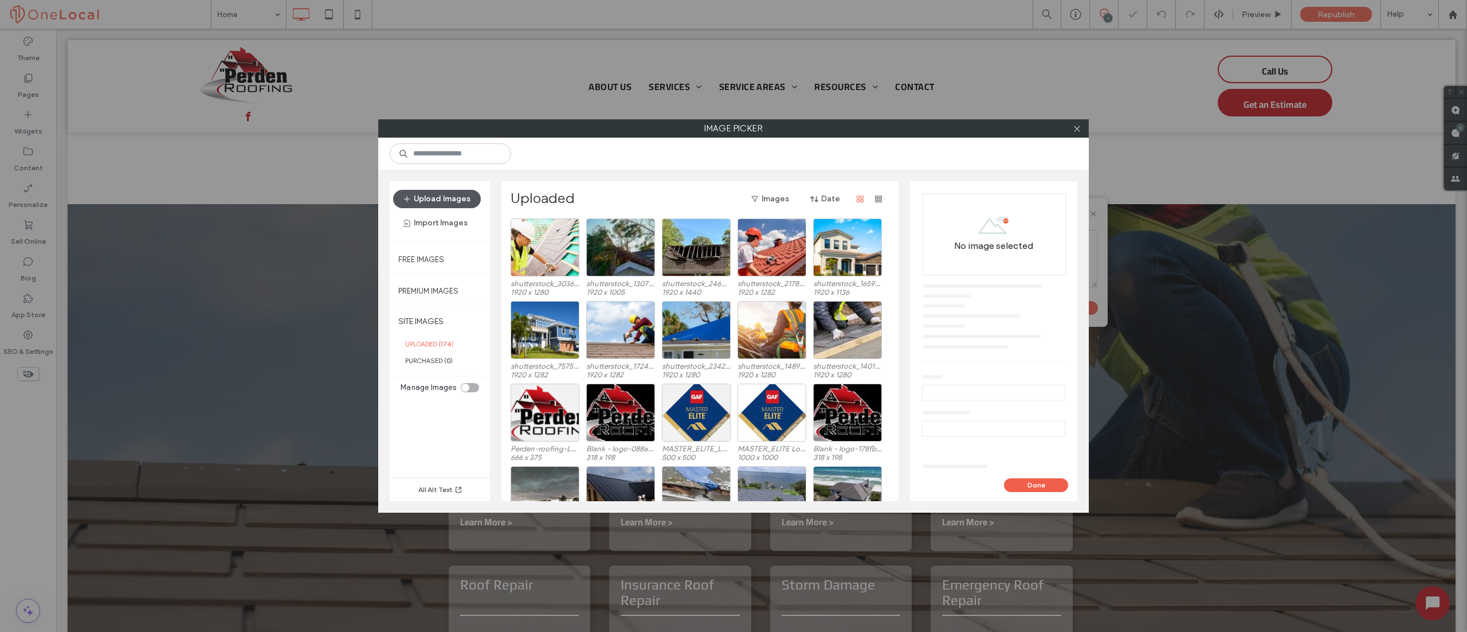
click at [449, 201] on button "Upload Images" at bounding box center [437, 199] width 88 height 18
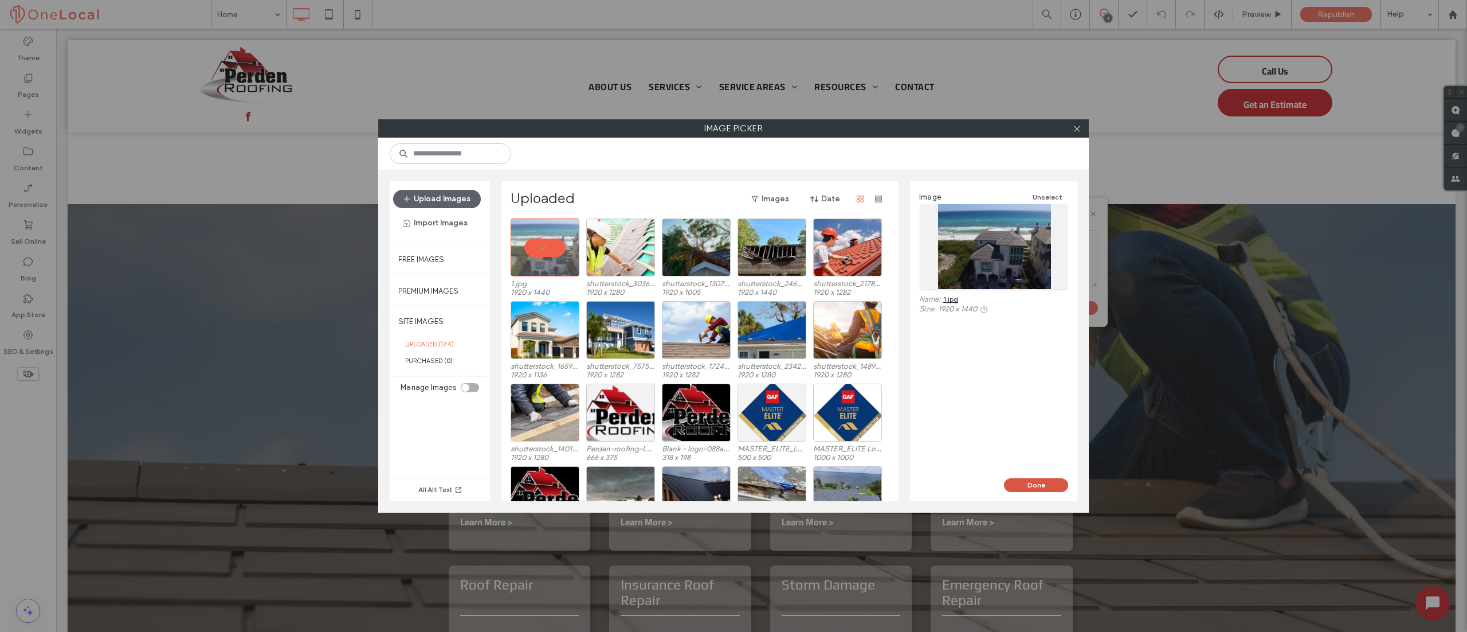
drag, startPoint x: 1041, startPoint y: 485, endPoint x: 978, endPoint y: 450, distance: 72.4
click at [1041, 485] on button "Done" at bounding box center [1036, 485] width 64 height 14
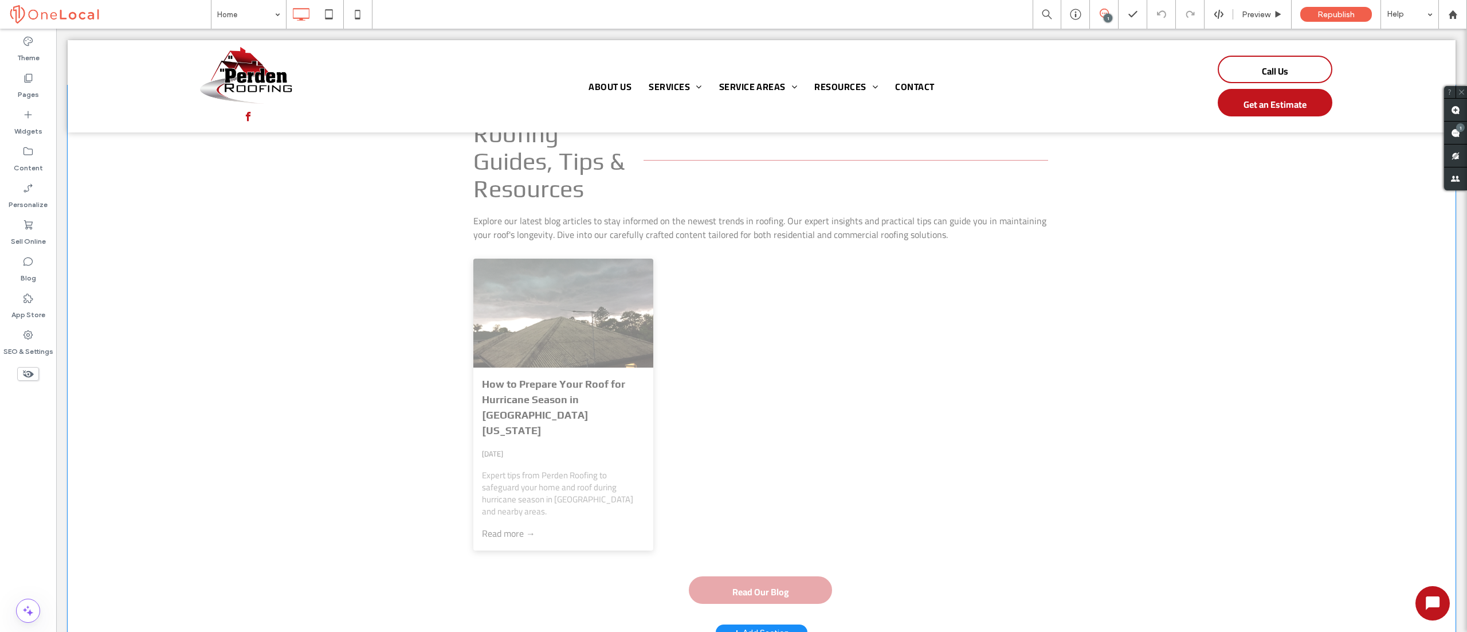
scroll to position [4355, 0]
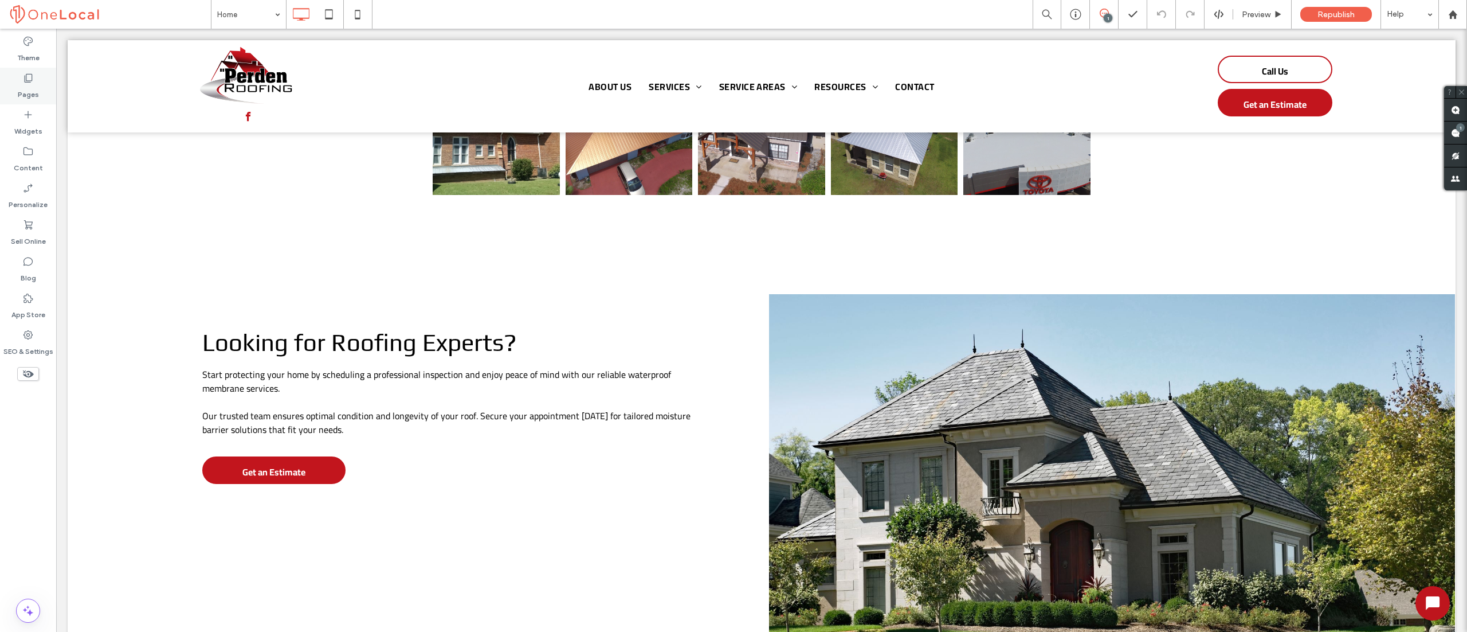
click at [29, 82] on use at bounding box center [29, 78] width 8 height 9
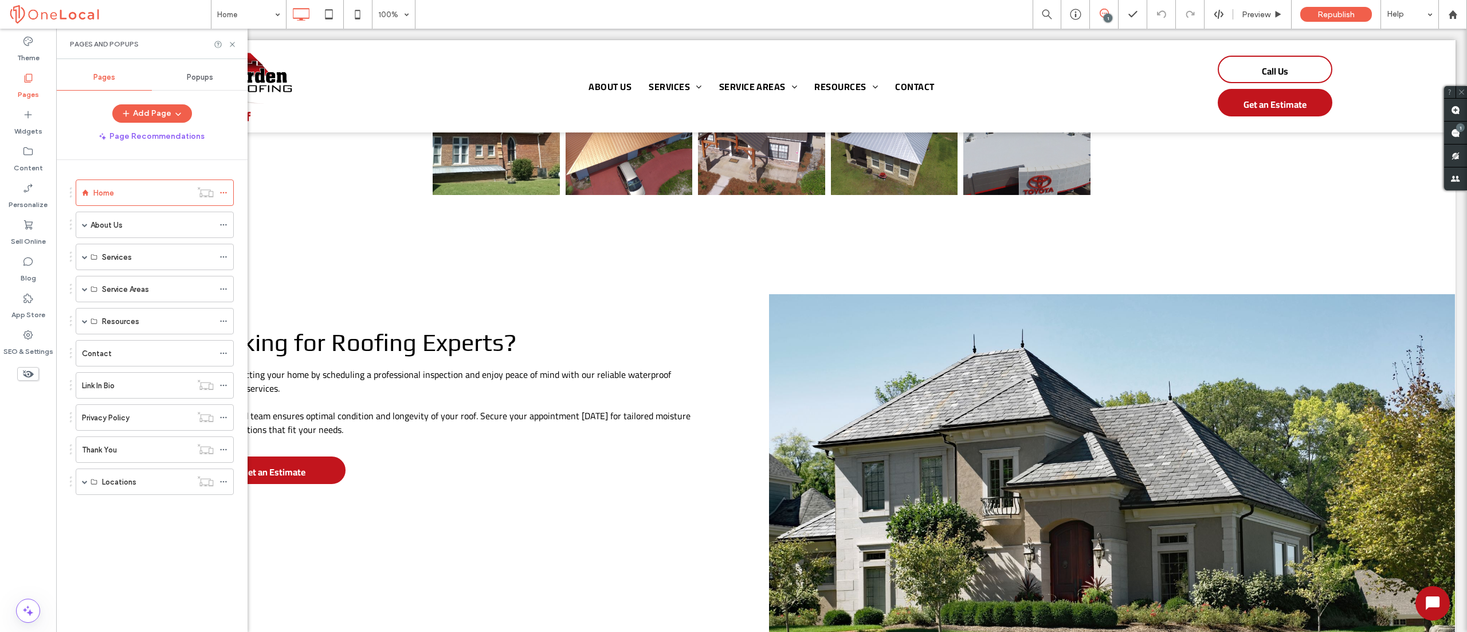
click at [117, 222] on label "About Us" at bounding box center [107, 225] width 32 height 20
click at [113, 248] on div at bounding box center [733, 316] width 1467 height 632
click at [117, 256] on div at bounding box center [733, 316] width 1467 height 632
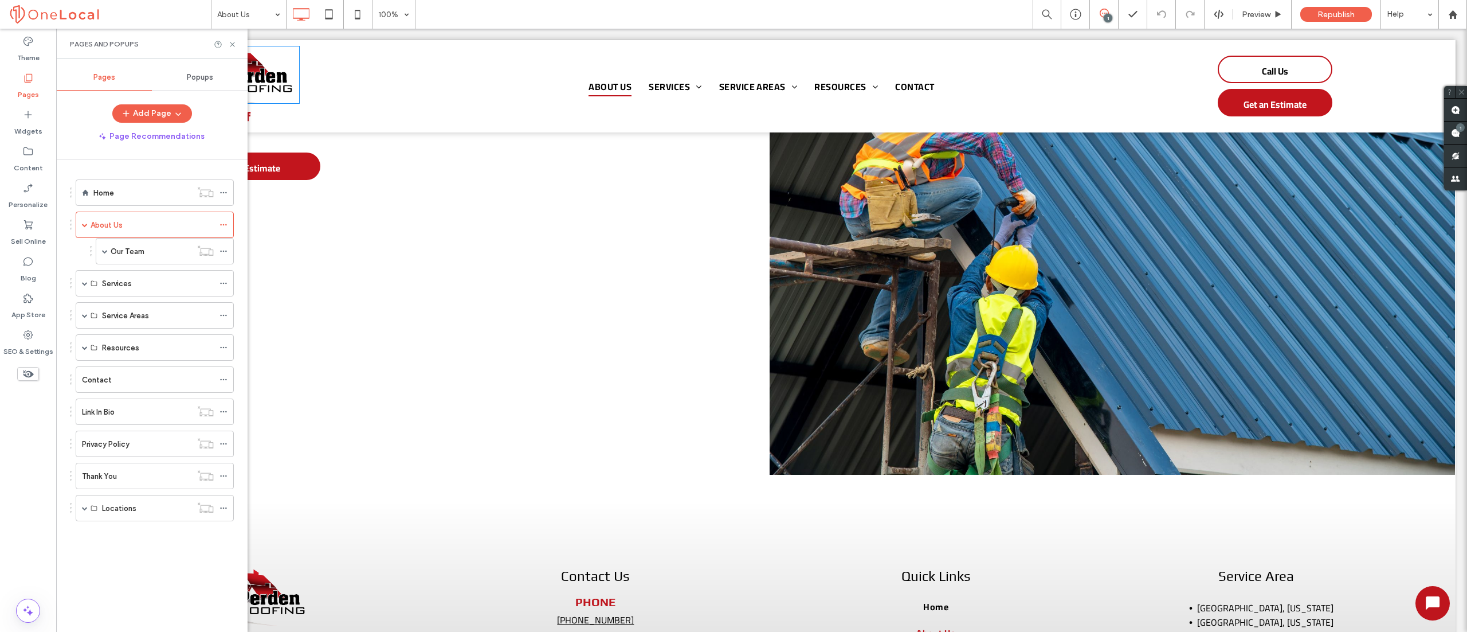
scroll to position [2131, 0]
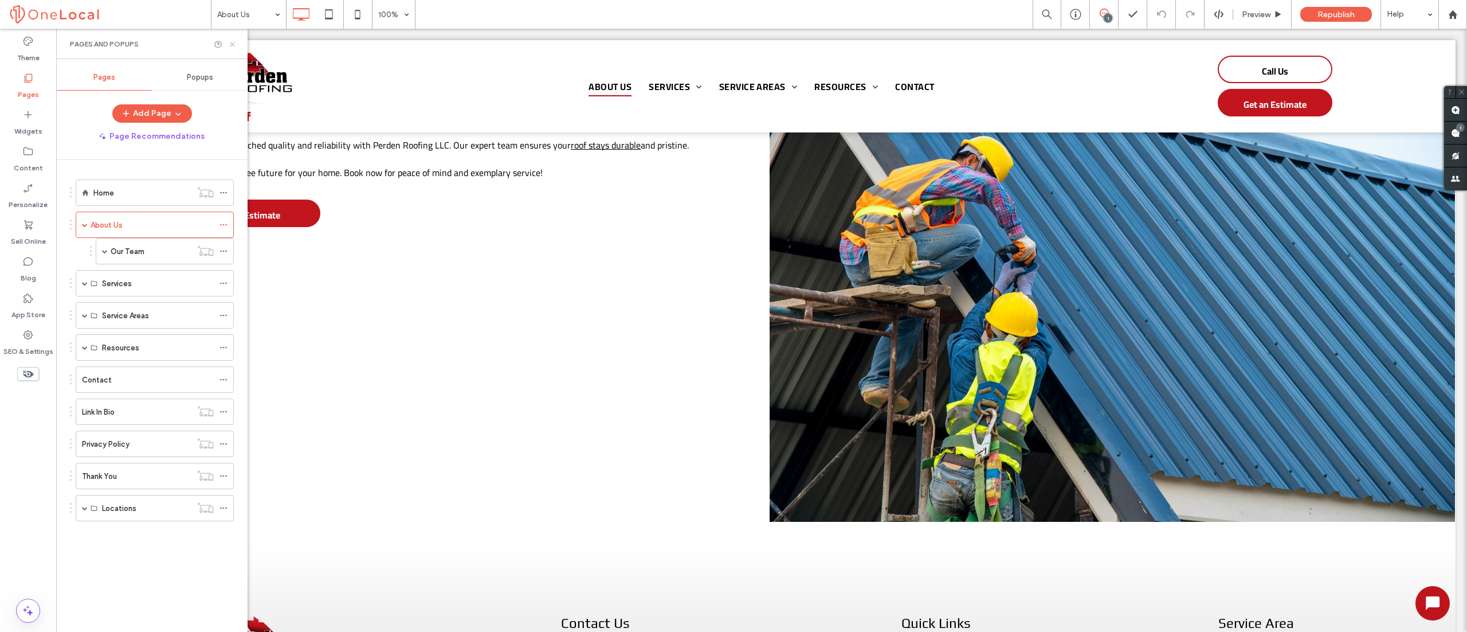
click at [232, 41] on icon at bounding box center [232, 44] width 9 height 9
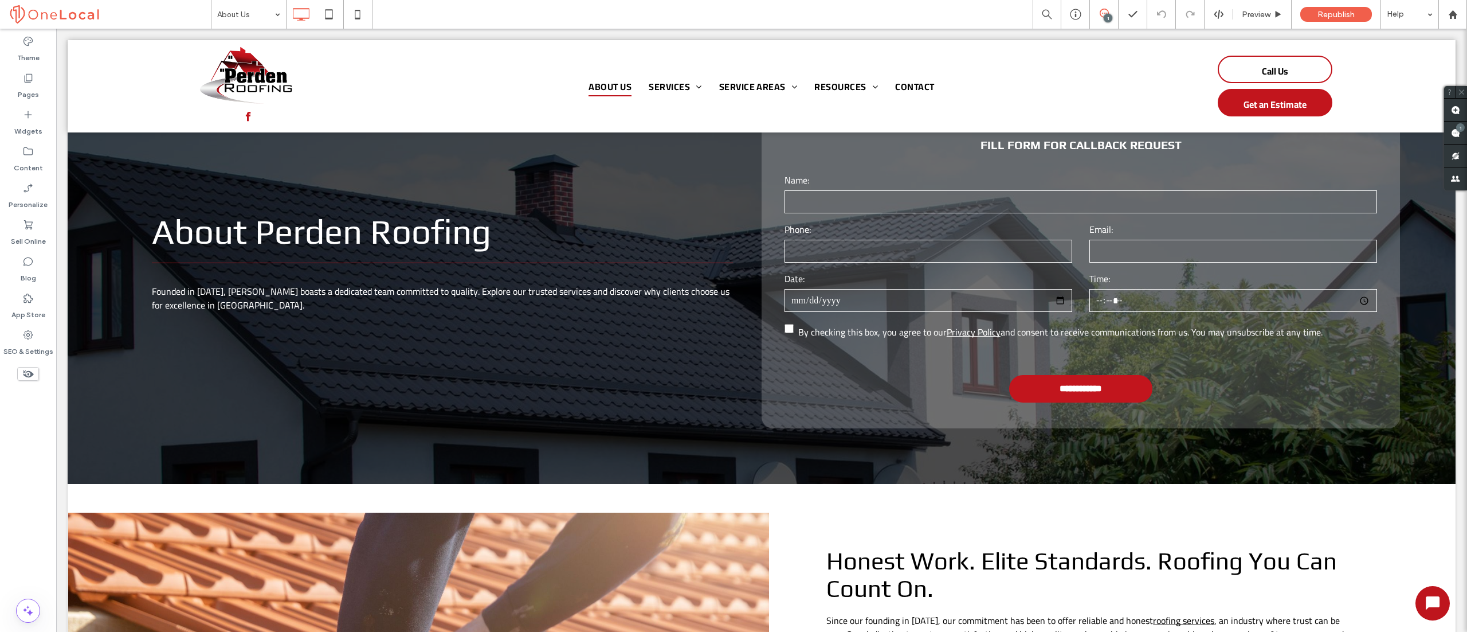
scroll to position [0, 0]
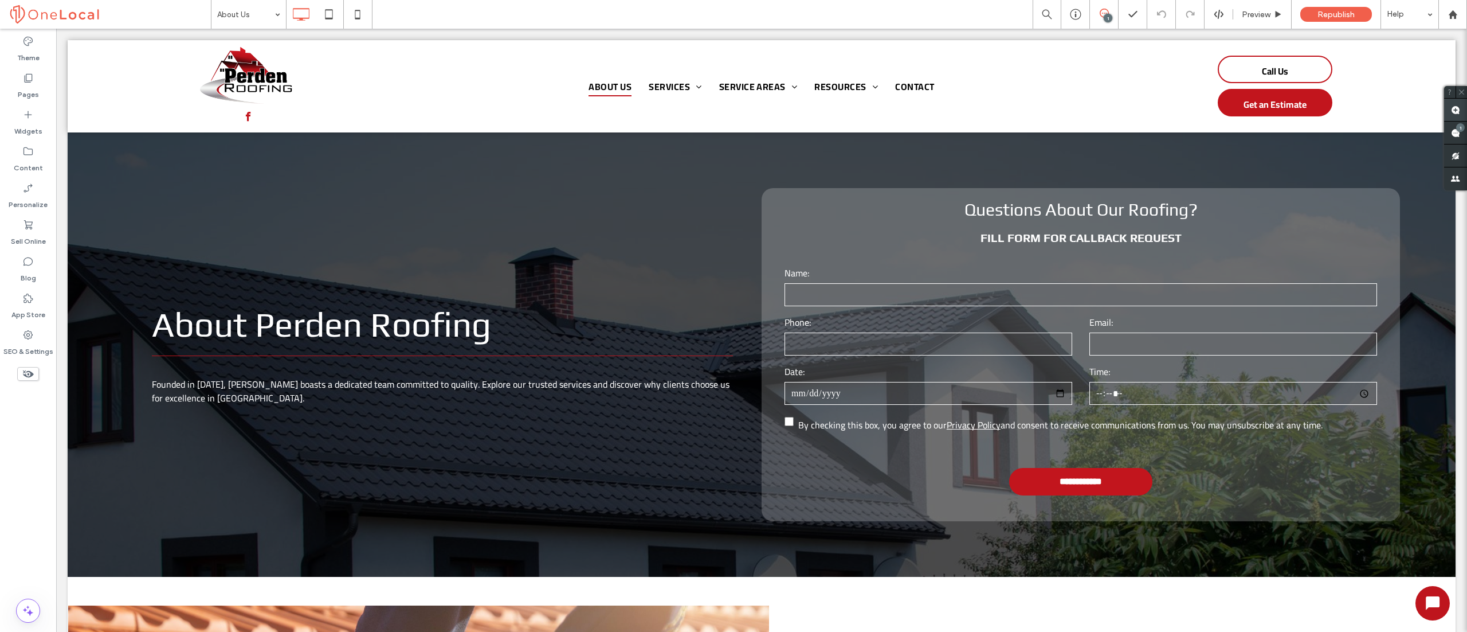
drag, startPoint x: 1454, startPoint y: 109, endPoint x: 1445, endPoint y: 109, distance: 9.2
click at [1445, 109] on span at bounding box center [1455, 110] width 23 height 22
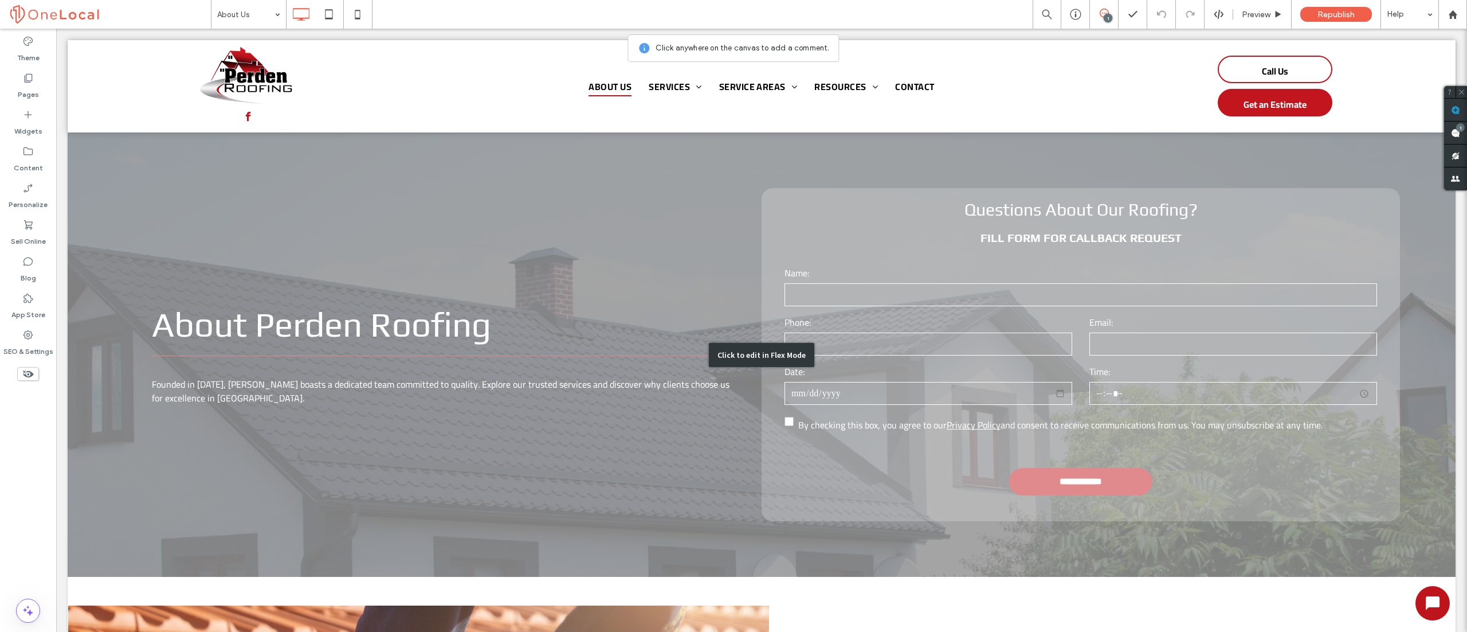
click at [207, 382] on div "Click to edit in Flex Mode" at bounding box center [762, 354] width 1388 height 444
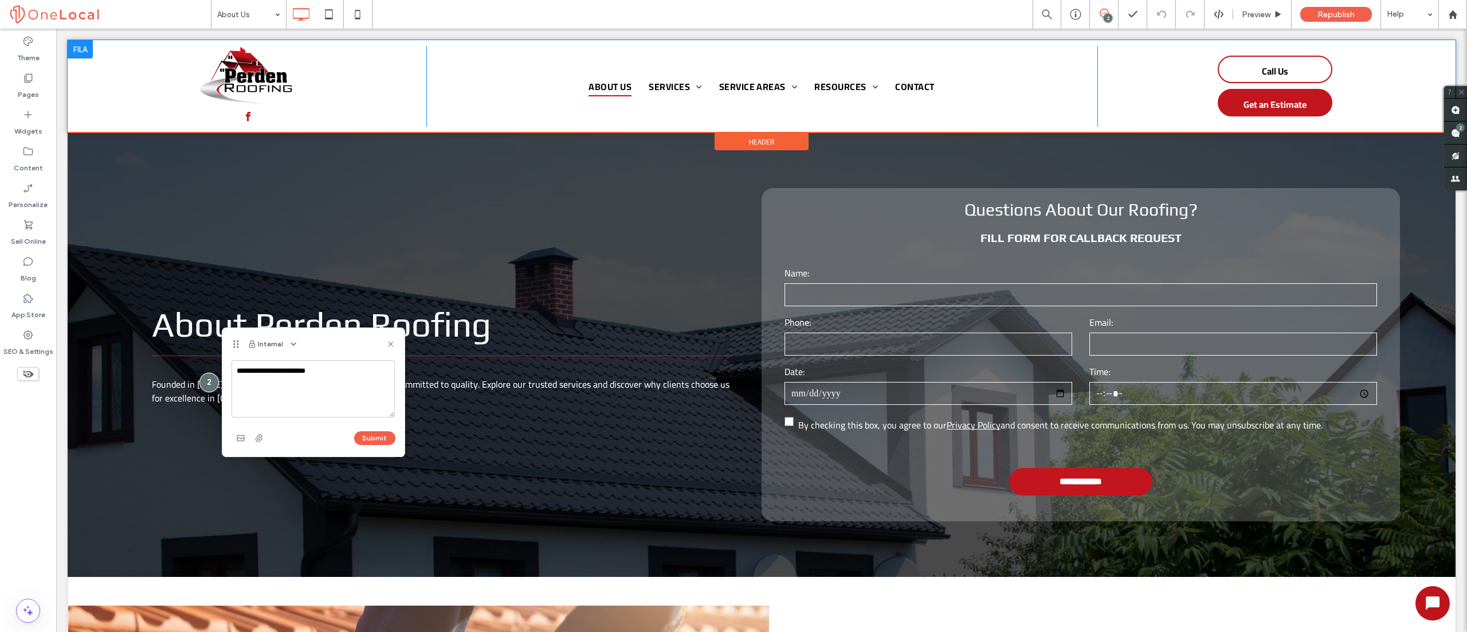
type textarea "**********"
click at [371, 432] on button "Submit" at bounding box center [374, 438] width 41 height 14
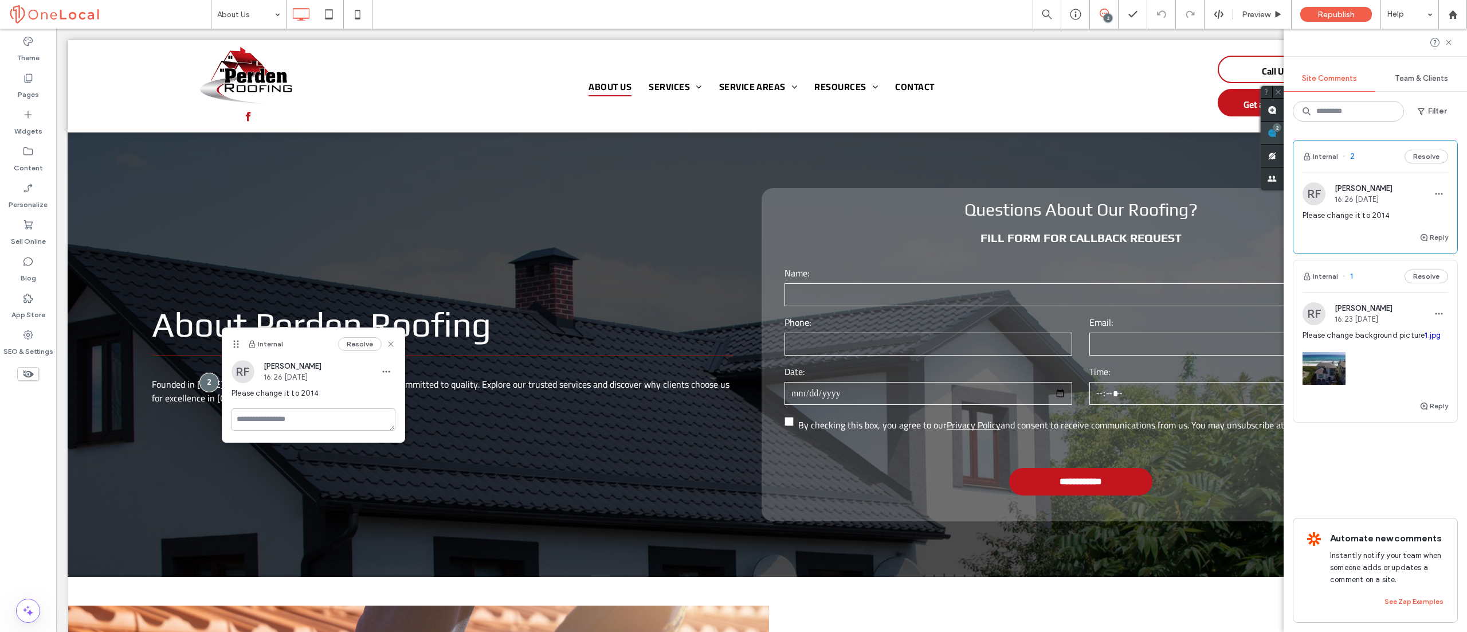
click at [1277, 130] on use at bounding box center [1272, 132] width 9 height 9
